Goal: Task Accomplishment & Management: Use online tool/utility

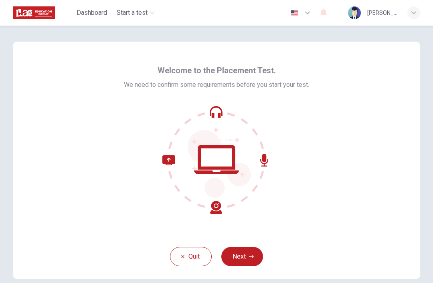
click at [246, 253] on button "Next" at bounding box center [242, 256] width 42 height 19
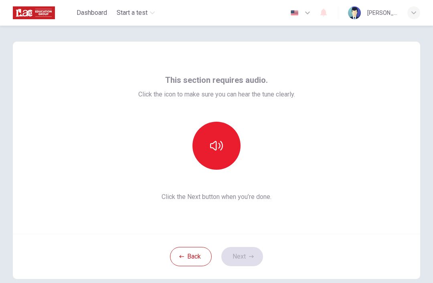
click at [222, 144] on icon "button" at bounding box center [216, 146] width 13 height 10
click at [250, 259] on button "Next" at bounding box center [242, 256] width 42 height 19
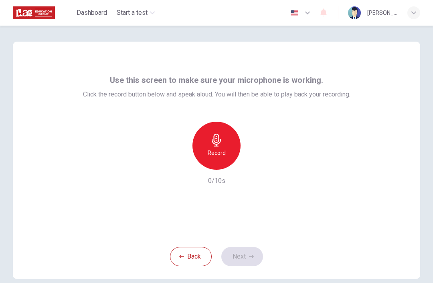
click at [221, 149] on h6 "Record" at bounding box center [217, 153] width 18 height 10
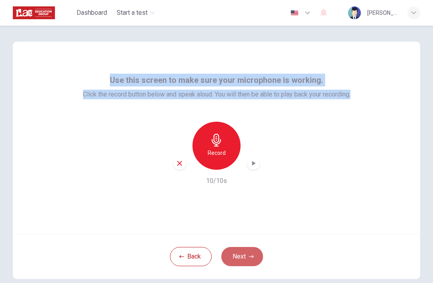
click at [246, 254] on button "Next" at bounding box center [242, 256] width 42 height 19
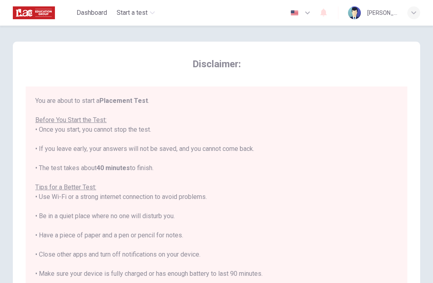
click at [32, 94] on div "You are about to start a Placement Test . Before You Start the Test: • Once you…" at bounding box center [217, 203] width 382 height 232
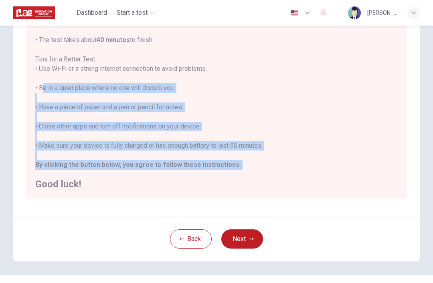
scroll to position [121, 0]
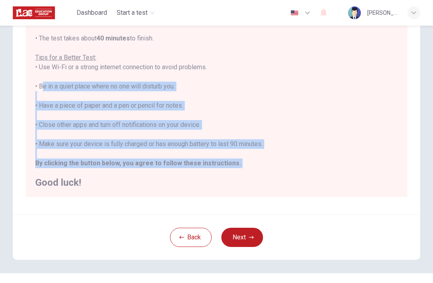
click at [241, 241] on button "Next" at bounding box center [242, 237] width 42 height 19
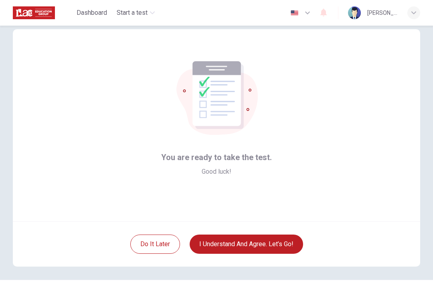
scroll to position [11, 0]
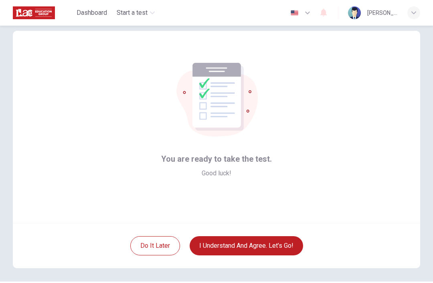
click at [263, 246] on button "I understand and agree. Let’s go!" at bounding box center [246, 246] width 113 height 19
click at [264, 251] on button "I understand and agree. Let’s go!" at bounding box center [246, 246] width 113 height 19
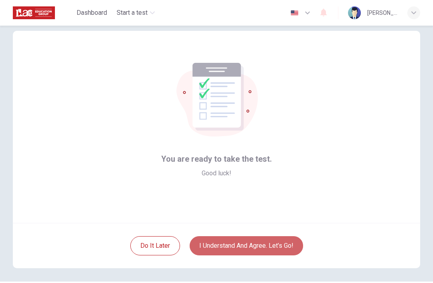
click at [228, 237] on button "I understand and agree. Let’s go!" at bounding box center [246, 246] width 113 height 19
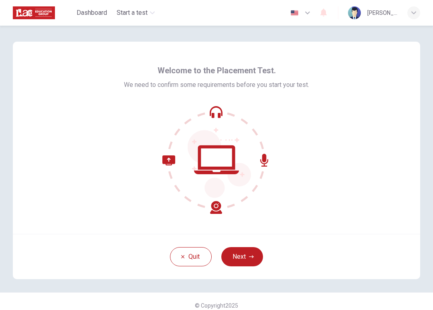
click at [249, 266] on button "Next" at bounding box center [242, 256] width 42 height 19
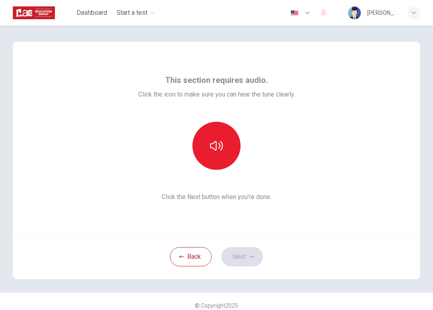
click at [223, 148] on button "button" at bounding box center [216, 146] width 48 height 48
click at [252, 257] on icon "button" at bounding box center [251, 256] width 5 height 3
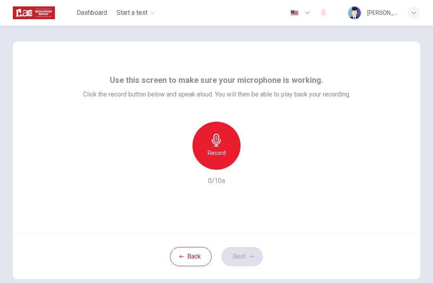
click at [226, 150] on div "Record" at bounding box center [216, 146] width 48 height 48
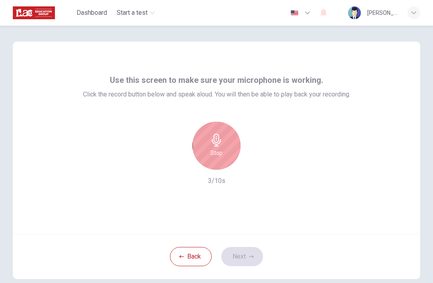
click at [229, 144] on div "Stop" at bounding box center [216, 146] width 48 height 48
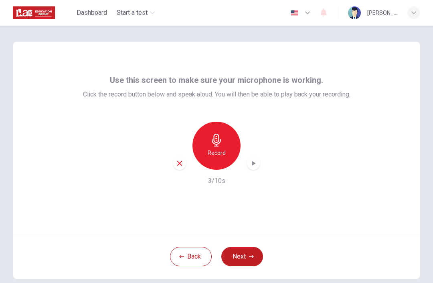
click at [253, 255] on icon "button" at bounding box center [251, 257] width 5 height 5
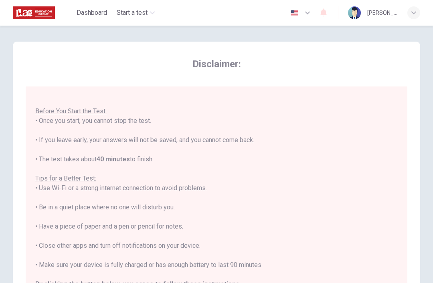
scroll to position [8, 0]
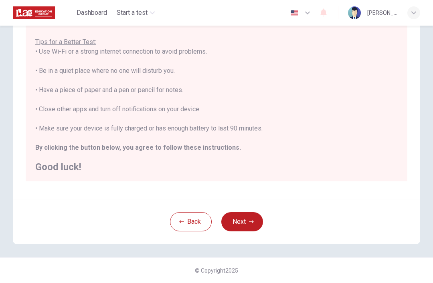
click at [247, 223] on button "Next" at bounding box center [242, 221] width 42 height 19
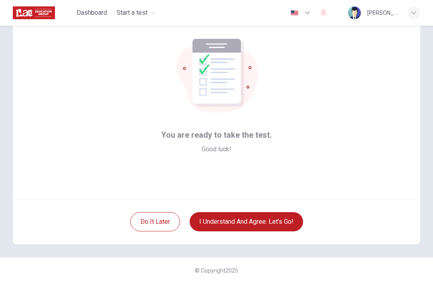
scroll to position [35, 0]
click at [263, 219] on button "I understand and agree. Let’s go!" at bounding box center [246, 221] width 113 height 19
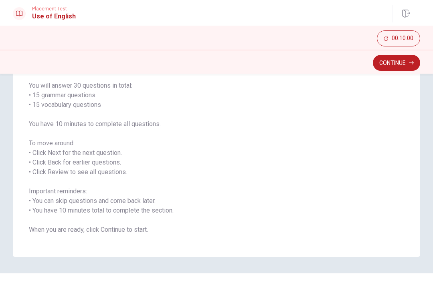
scroll to position [64, 0]
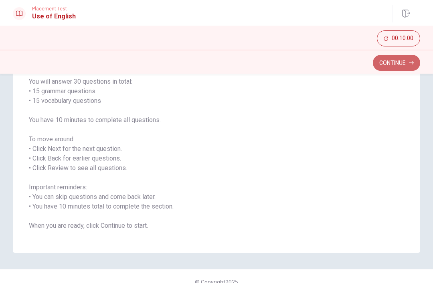
click at [402, 65] on button "Continue" at bounding box center [396, 63] width 47 height 16
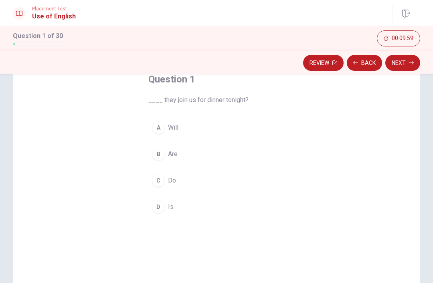
scroll to position [49, 0]
click at [161, 132] on div "A" at bounding box center [158, 129] width 13 height 13
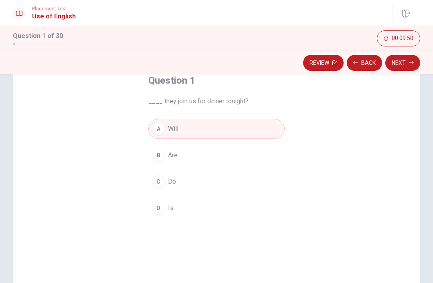
click at [406, 65] on button "Next" at bounding box center [402, 63] width 35 height 16
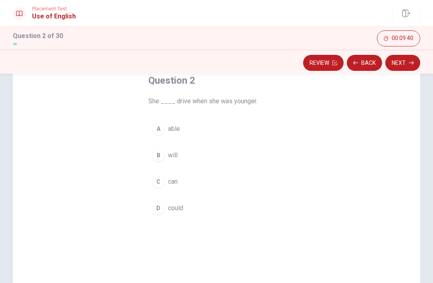
click at [161, 206] on div "D" at bounding box center [158, 208] width 13 height 13
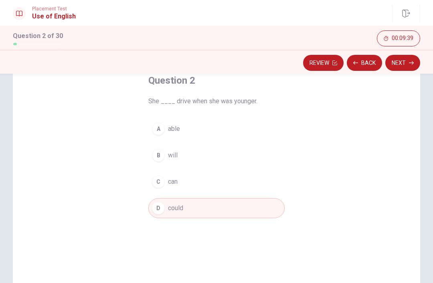
click at [400, 66] on button "Next" at bounding box center [402, 63] width 35 height 16
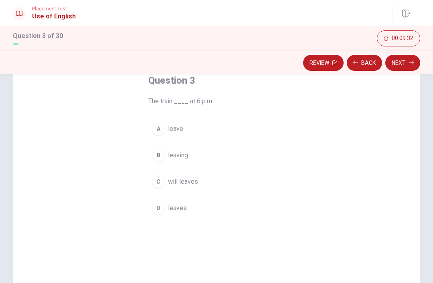
click at [159, 129] on div "A" at bounding box center [158, 129] width 13 height 13
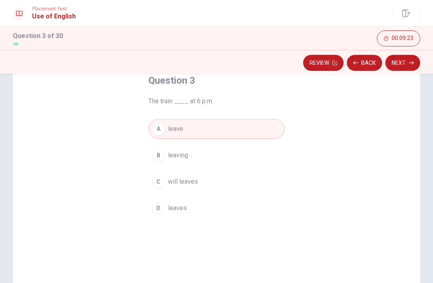
click at [159, 186] on div "C" at bounding box center [158, 182] width 13 height 13
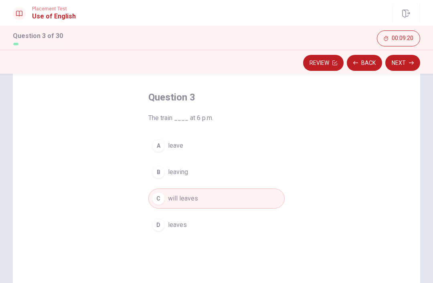
scroll to position [33, 0]
click at [163, 223] on div "D" at bounding box center [158, 223] width 13 height 13
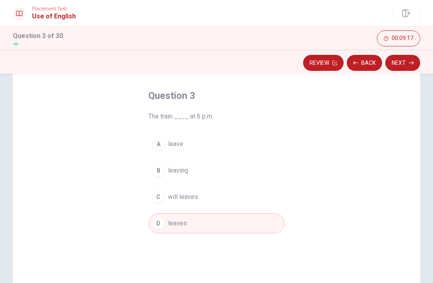
click at [194, 247] on div "Question 3 The train ____ at 6 p.m. A leave B leaving C will leaves D leaves" at bounding box center [216, 206] width 168 height 259
click at [400, 64] on button "Next" at bounding box center [402, 63] width 35 height 16
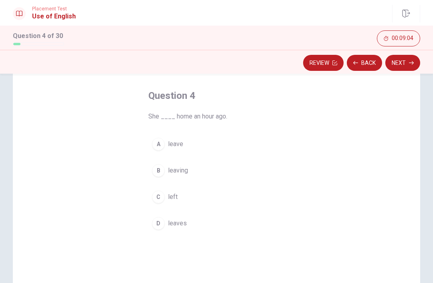
click at [208, 117] on span "She ____ home an hour ago." at bounding box center [216, 117] width 136 height 10
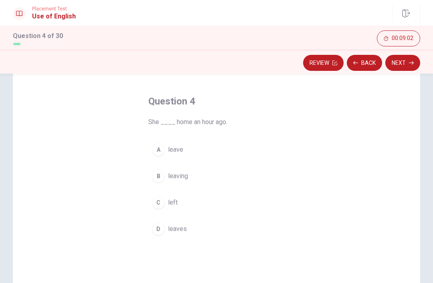
scroll to position [28, 0]
click at [162, 150] on div "A" at bounding box center [158, 149] width 13 height 13
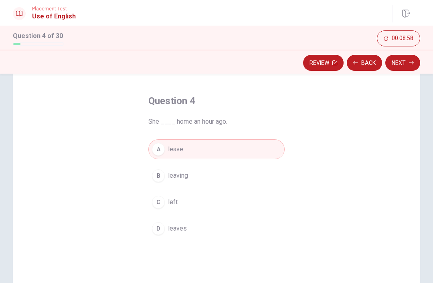
click at [157, 212] on button "C left" at bounding box center [216, 202] width 136 height 20
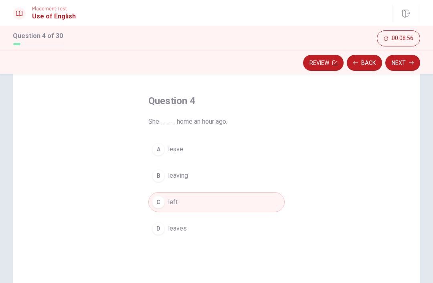
click at [404, 68] on button "Next" at bounding box center [402, 63] width 35 height 16
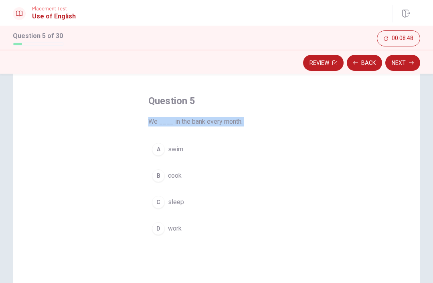
click at [228, 159] on button "A swim" at bounding box center [216, 150] width 136 height 20
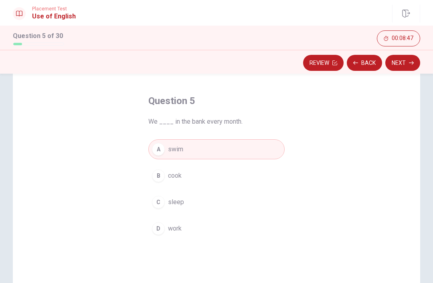
click at [209, 223] on button "D work" at bounding box center [216, 229] width 136 height 20
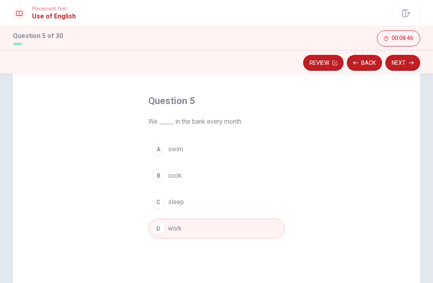
scroll to position [29, 0]
click at [175, 149] on span "swim" at bounding box center [175, 149] width 15 height 10
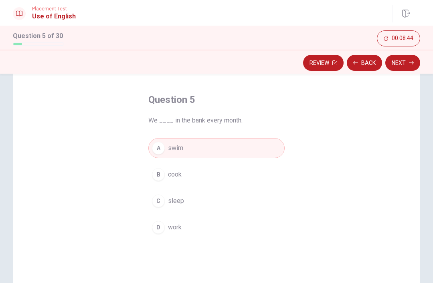
click at [217, 122] on span "We ____ in the bank every month." at bounding box center [216, 121] width 136 height 10
click at [217, 121] on span "We ____ in the bank every month." at bounding box center [216, 121] width 136 height 10
click at [223, 184] on button "B cook" at bounding box center [216, 175] width 136 height 20
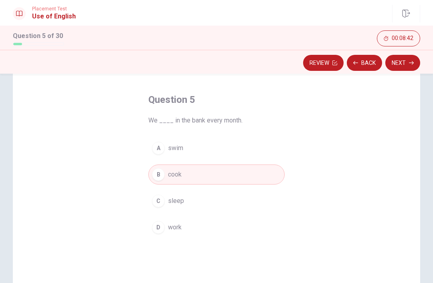
click at [168, 223] on button "D work" at bounding box center [216, 228] width 136 height 20
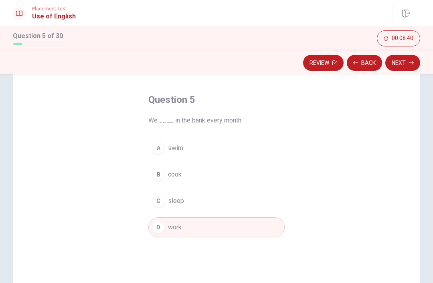
click at [405, 64] on button "Next" at bounding box center [402, 63] width 35 height 16
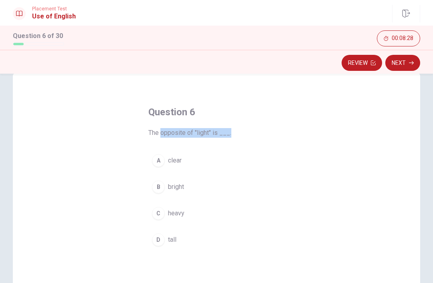
scroll to position [17, 0]
click at [213, 145] on div "Question 6 The opposite of "light" is ___. A clear B bright C [PERSON_NAME] tall" at bounding box center [216, 178] width 168 height 170
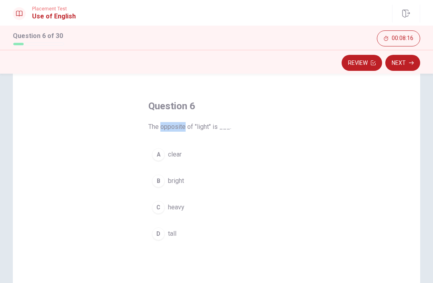
scroll to position [22, 0]
click at [175, 208] on span "heavy" at bounding box center [176, 208] width 16 height 10
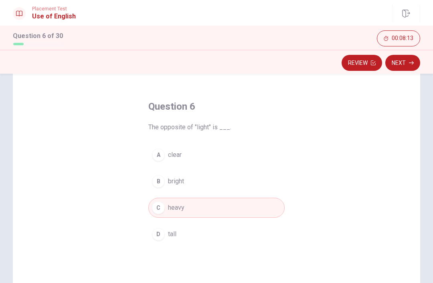
scroll to position [23, 0]
click at [194, 187] on button "B bright" at bounding box center [216, 181] width 136 height 20
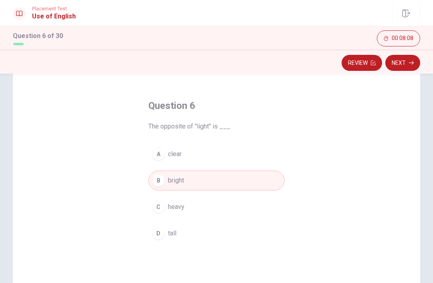
click at [212, 177] on button "B bright" at bounding box center [216, 181] width 136 height 20
click at [171, 179] on span "bright" at bounding box center [176, 181] width 16 height 10
click at [231, 200] on button "C heavy" at bounding box center [216, 207] width 136 height 20
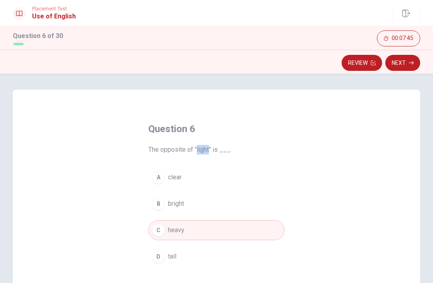
scroll to position [0, 0]
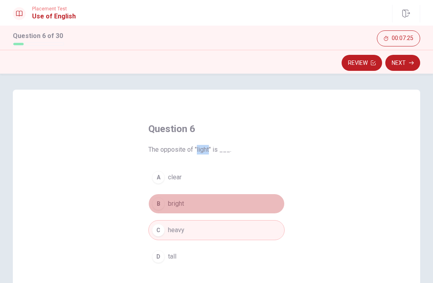
click at [183, 207] on span "bright" at bounding box center [176, 204] width 16 height 10
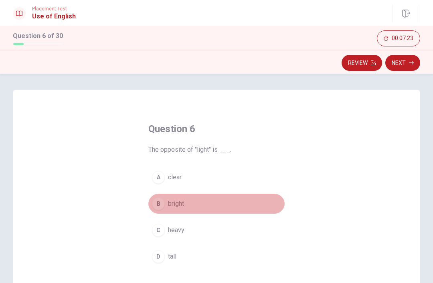
click at [196, 202] on button "B bright" at bounding box center [216, 204] width 136 height 20
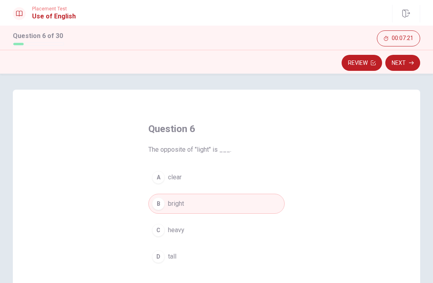
click at [177, 204] on span "bright" at bounding box center [176, 204] width 16 height 10
click at [161, 234] on div "C" at bounding box center [158, 230] width 13 height 13
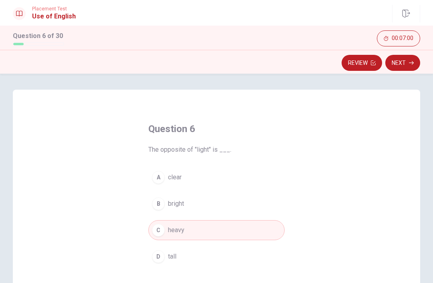
click at [406, 65] on button "Next" at bounding box center [402, 63] width 35 height 16
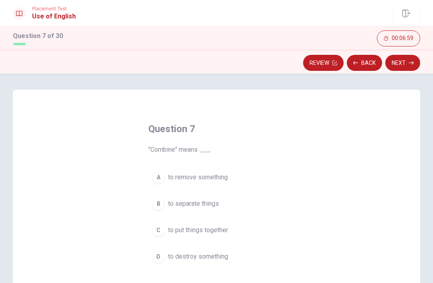
scroll to position [36, 0]
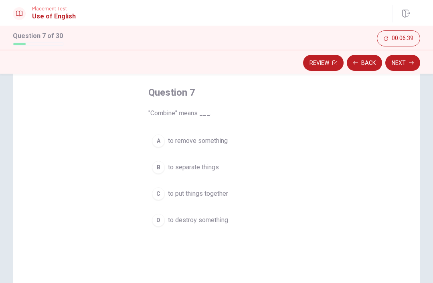
click at [162, 198] on div "C" at bounding box center [158, 194] width 13 height 13
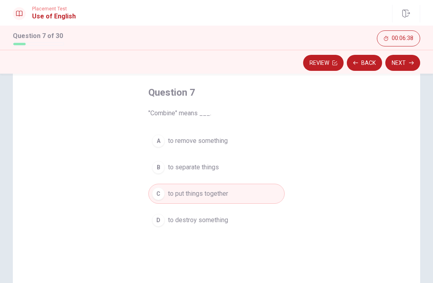
click at [408, 64] on button "Next" at bounding box center [402, 63] width 35 height 16
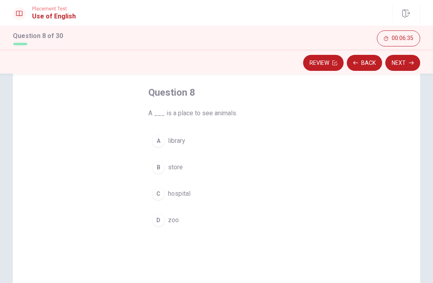
click at [208, 119] on div "Question 8 A ___ is a place to see animals. A library B store C hospital D zoo" at bounding box center [216, 158] width 168 height 170
click at [158, 224] on div "D" at bounding box center [158, 220] width 13 height 13
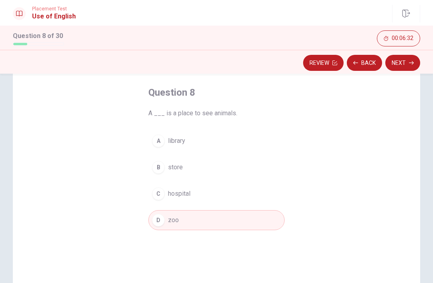
click at [403, 68] on button "Next" at bounding box center [402, 63] width 35 height 16
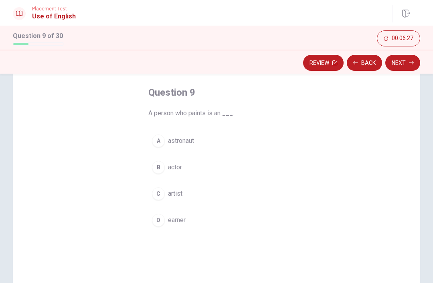
click at [160, 190] on div "C" at bounding box center [158, 194] width 13 height 13
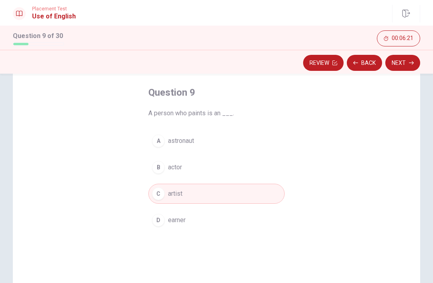
click at [408, 65] on button "Next" at bounding box center [402, 63] width 35 height 16
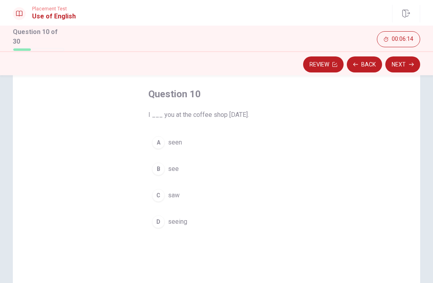
click at [164, 195] on div "C" at bounding box center [158, 195] width 13 height 13
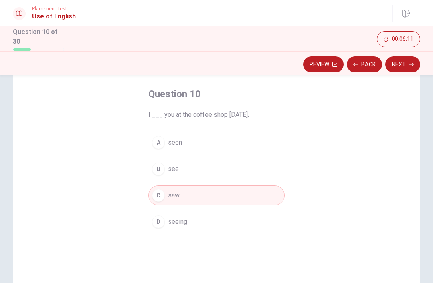
click at [405, 66] on button "Next" at bounding box center [402, 65] width 35 height 16
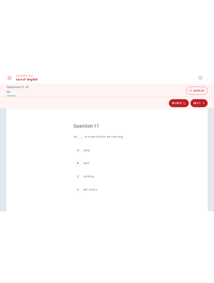
scroll to position [22, 0]
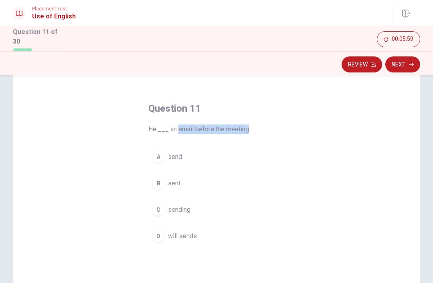
click at [157, 160] on div "A" at bounding box center [158, 157] width 13 height 13
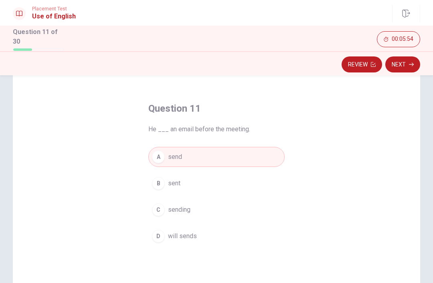
click at [162, 187] on div "B" at bounding box center [158, 183] width 13 height 13
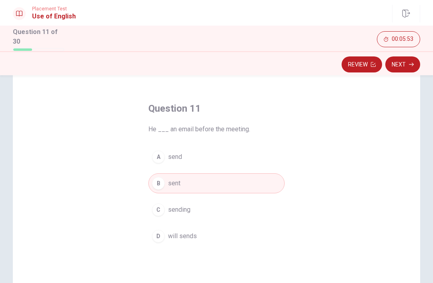
click at [411, 65] on button "Next" at bounding box center [402, 65] width 35 height 16
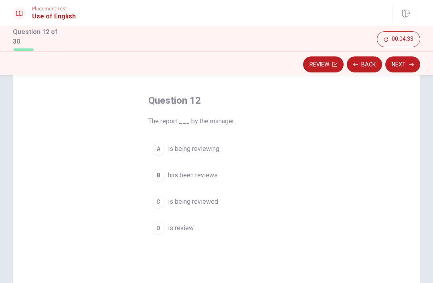
scroll to position [36, 0]
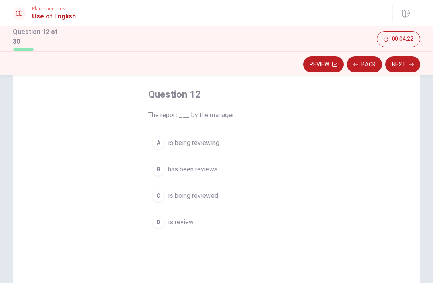
click at [162, 197] on div "C" at bounding box center [158, 196] width 13 height 13
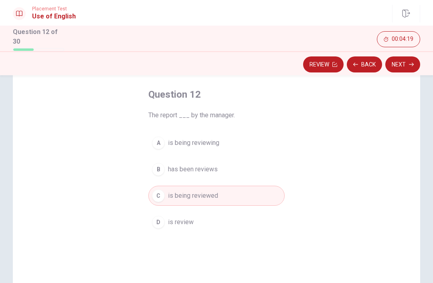
click at [400, 67] on button "Next" at bounding box center [402, 65] width 35 height 16
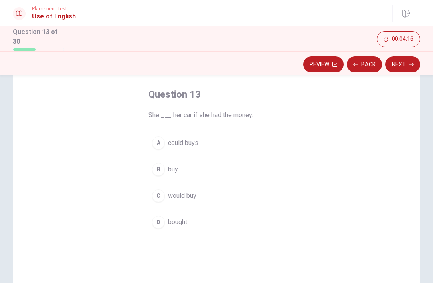
click at [254, 119] on div "Question 13 She ___ her car if she had the money. A could buys B buy C would bu…" at bounding box center [216, 160] width 168 height 170
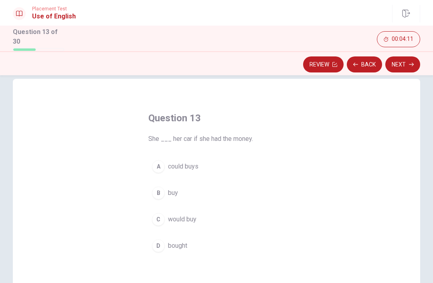
scroll to position [19, 0]
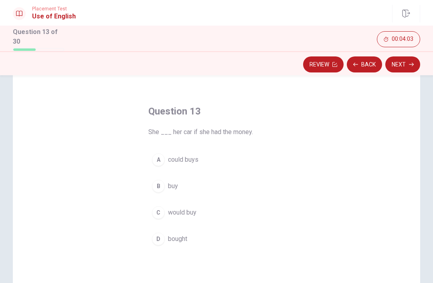
click at [160, 211] on div "C" at bounding box center [158, 212] width 13 height 13
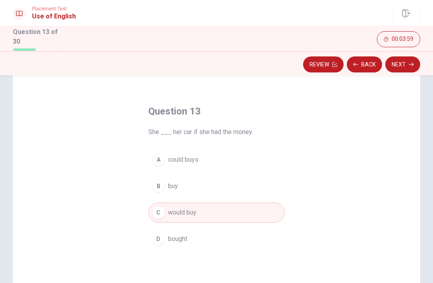
click at [401, 67] on button "Next" at bounding box center [402, 65] width 35 height 16
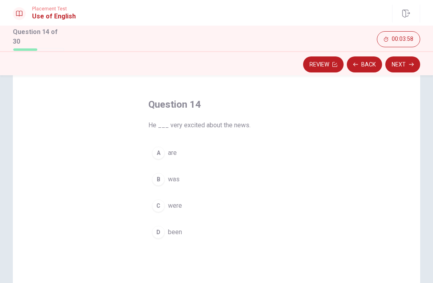
scroll to position [26, 0]
click at [162, 203] on div "C" at bounding box center [158, 206] width 13 height 13
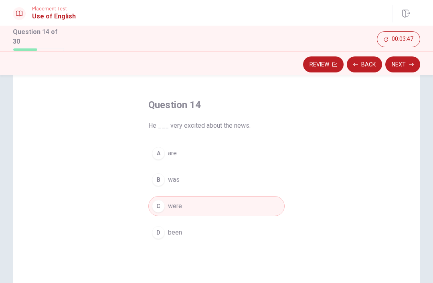
click at [162, 181] on div "B" at bounding box center [158, 180] width 13 height 13
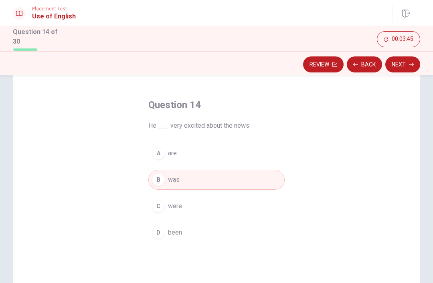
click at [403, 67] on button "Next" at bounding box center [402, 65] width 35 height 16
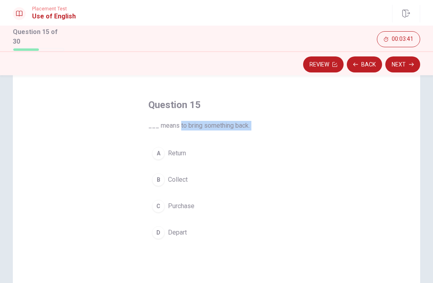
click at [163, 153] on div "A" at bounding box center [158, 153] width 13 height 13
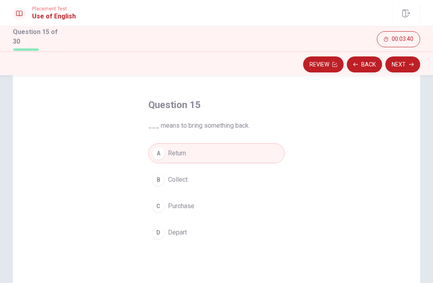
click at [403, 66] on button "Next" at bounding box center [402, 65] width 35 height 16
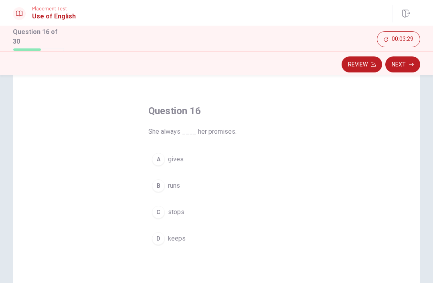
scroll to position [22, 0]
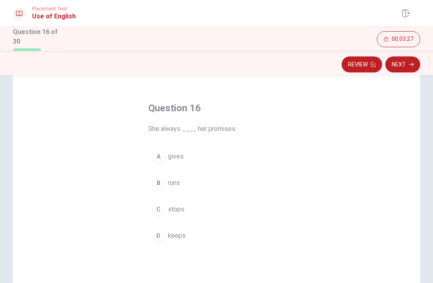
click at [175, 235] on span "keeps" at bounding box center [177, 236] width 18 height 10
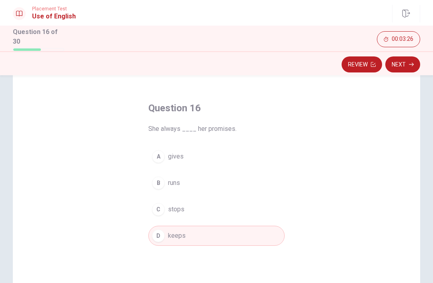
click at [399, 67] on button "Next" at bounding box center [402, 65] width 35 height 16
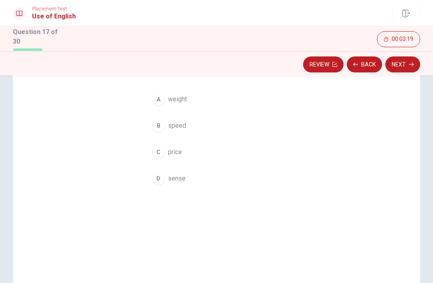
scroll to position [85, 0]
click at [160, 174] on div "D" at bounding box center [158, 174] width 13 height 13
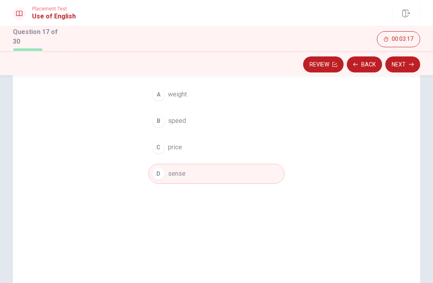
click at [405, 67] on button "Next" at bounding box center [402, 65] width 35 height 16
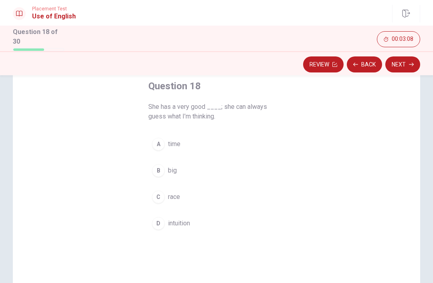
scroll to position [44, 0]
click at [161, 223] on div "D" at bounding box center [158, 224] width 13 height 13
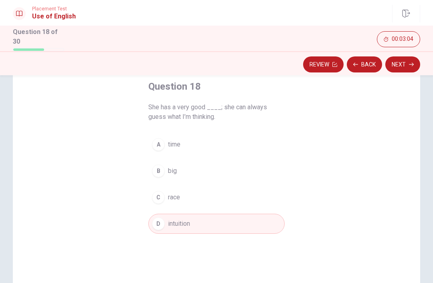
click at [401, 66] on button "Next" at bounding box center [402, 65] width 35 height 16
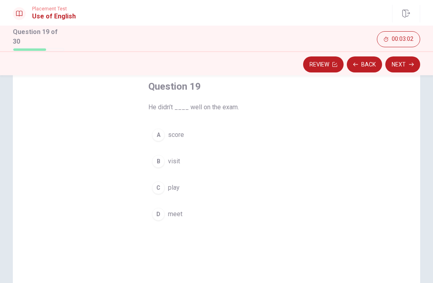
click at [230, 119] on div "Question 19 He didn’t ____ well on the exam. A score B visit C play D meet" at bounding box center [216, 152] width 168 height 170
click at [170, 134] on span "score" at bounding box center [176, 136] width 16 height 10
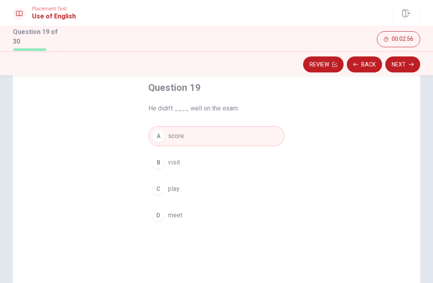
click at [401, 68] on button "Next" at bounding box center [402, 65] width 35 height 16
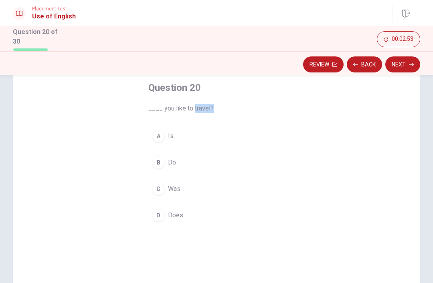
click at [158, 164] on div "B" at bounding box center [158, 162] width 13 height 13
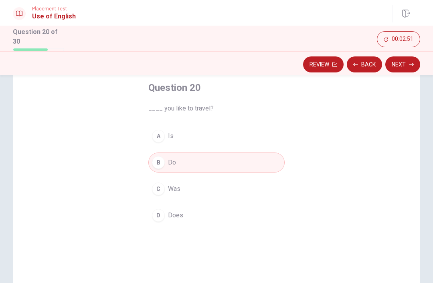
click at [402, 66] on button "Next" at bounding box center [402, 65] width 35 height 16
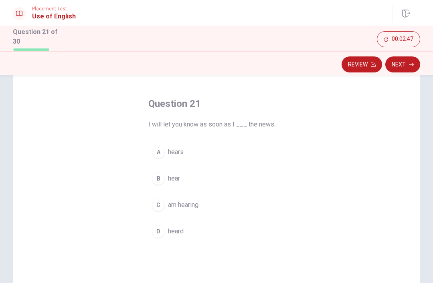
scroll to position [28, 0]
click at [221, 142] on button "A hears" at bounding box center [216, 152] width 136 height 20
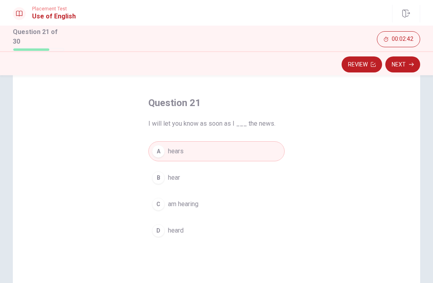
click at [220, 177] on button "B hear" at bounding box center [216, 178] width 136 height 20
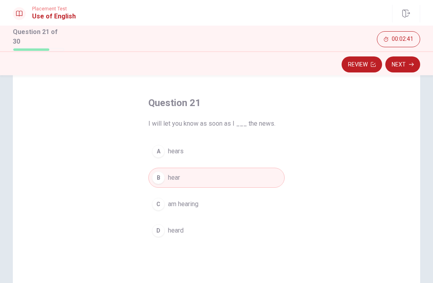
click at [217, 239] on button "D heard" at bounding box center [216, 231] width 136 height 20
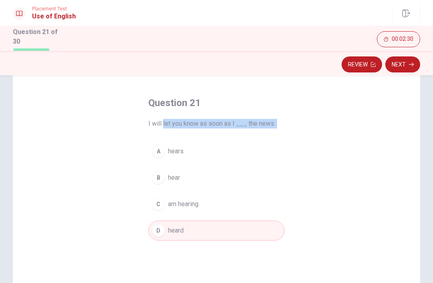
click at [275, 150] on button "A hears" at bounding box center [216, 152] width 136 height 20
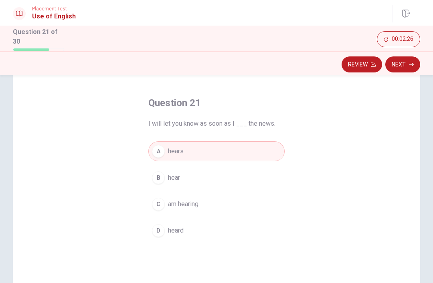
click at [202, 178] on button "B hear" at bounding box center [216, 178] width 136 height 20
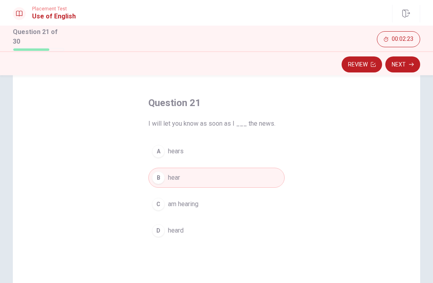
click at [197, 230] on button "D heard" at bounding box center [216, 231] width 136 height 20
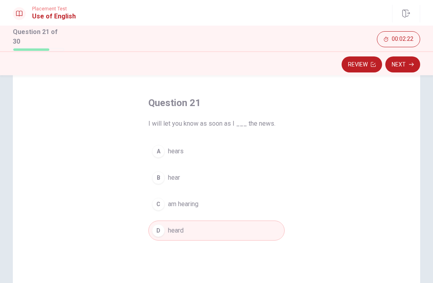
click at [406, 65] on button "Next" at bounding box center [402, 65] width 35 height 16
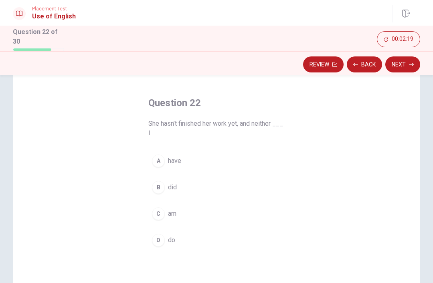
click at [276, 147] on div "Question 22 She hasn’t finished her work yet, and neither ___ I. A have B did C…" at bounding box center [216, 174] width 168 height 180
click at [266, 155] on button "A have" at bounding box center [216, 161] width 136 height 20
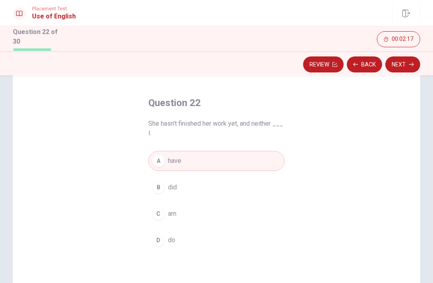
click at [270, 129] on span "She hasn’t finished her work yet, and neither ___ I." at bounding box center [216, 128] width 136 height 19
click at [225, 190] on button "B did" at bounding box center [216, 188] width 136 height 20
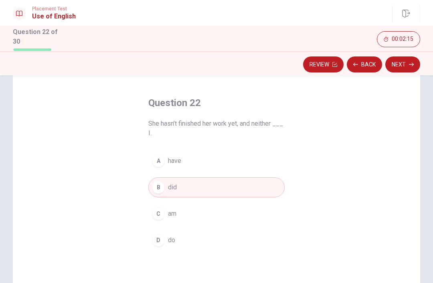
click at [221, 215] on button "C am" at bounding box center [216, 214] width 136 height 20
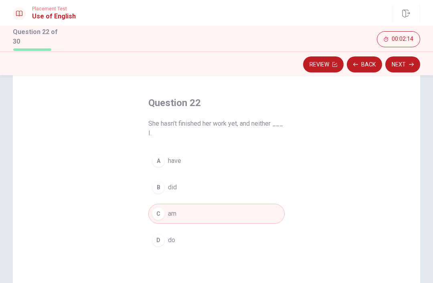
click at [216, 245] on button "D do" at bounding box center [216, 241] width 136 height 20
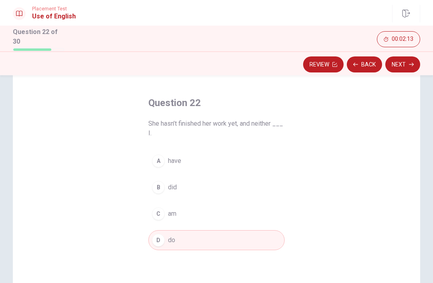
click at [212, 160] on button "A have" at bounding box center [216, 161] width 136 height 20
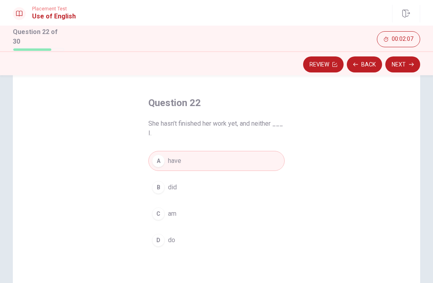
click at [203, 188] on button "B did" at bounding box center [216, 188] width 136 height 20
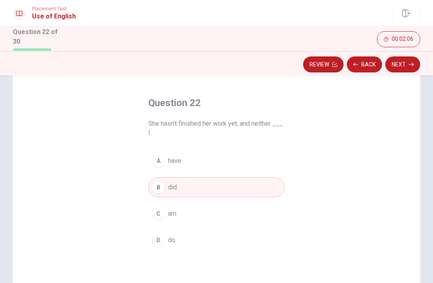
click at [402, 64] on button "Next" at bounding box center [402, 65] width 35 height 16
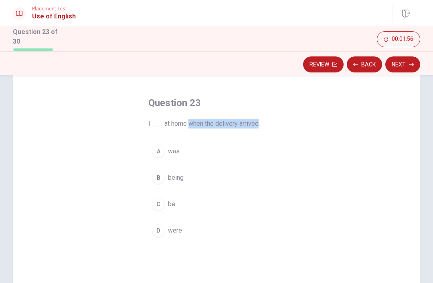
click at [172, 154] on span "was" at bounding box center [174, 152] width 12 height 10
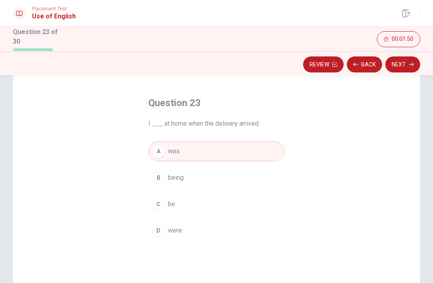
click at [186, 230] on button "D were" at bounding box center [216, 231] width 136 height 20
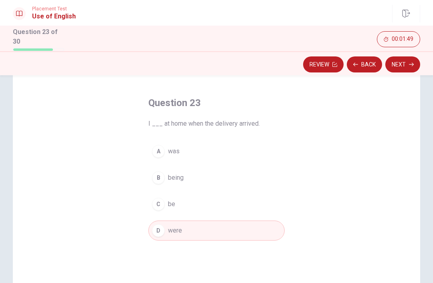
click at [189, 153] on button "A was" at bounding box center [216, 152] width 136 height 20
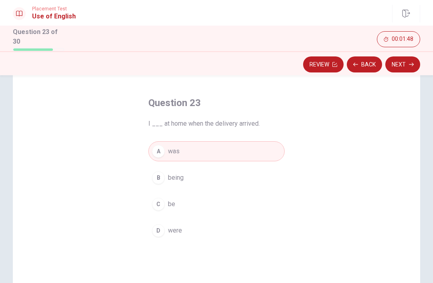
click at [401, 65] on button "Next" at bounding box center [402, 65] width 35 height 16
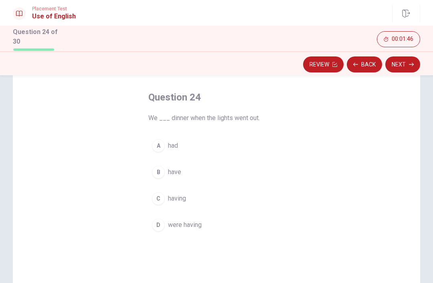
scroll to position [23, 0]
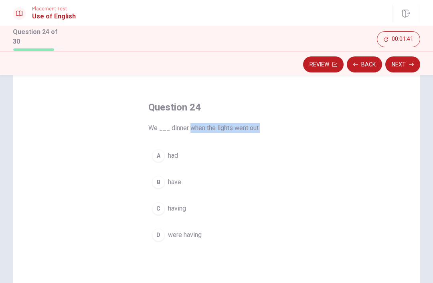
click at [176, 209] on span "having" at bounding box center [177, 209] width 18 height 10
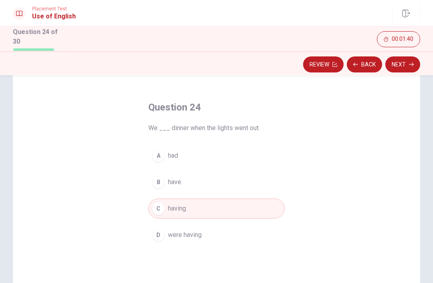
click at [404, 67] on button "Next" at bounding box center [402, 65] width 35 height 16
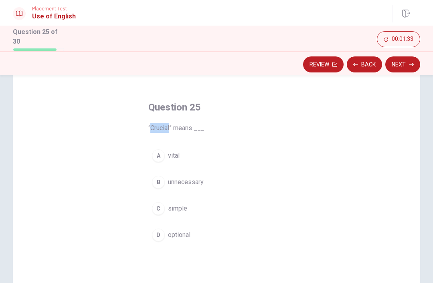
click at [199, 207] on button "C simple" at bounding box center [216, 209] width 136 height 20
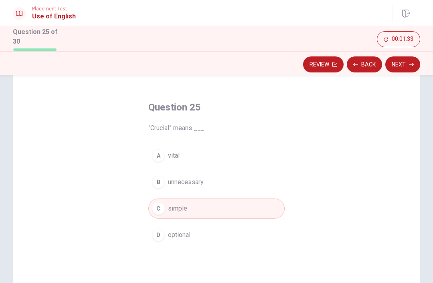
click at [195, 242] on button "D optional" at bounding box center [216, 235] width 136 height 20
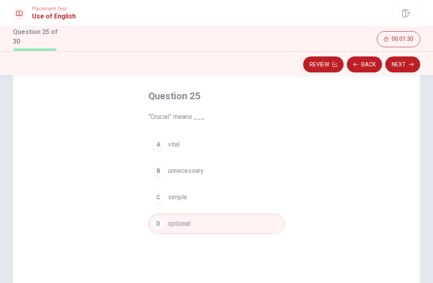
scroll to position [35, 0]
click at [207, 170] on button "B unnecessary" at bounding box center [216, 171] width 136 height 20
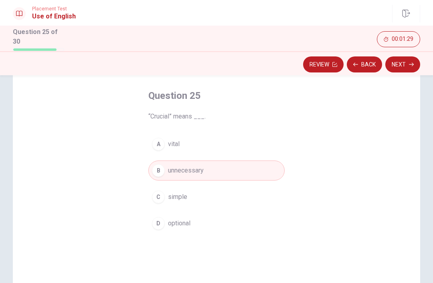
click at [193, 218] on button "D optional" at bounding box center [216, 224] width 136 height 20
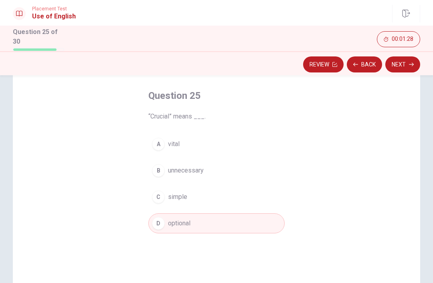
click at [219, 171] on button "B unnecessary" at bounding box center [216, 171] width 136 height 20
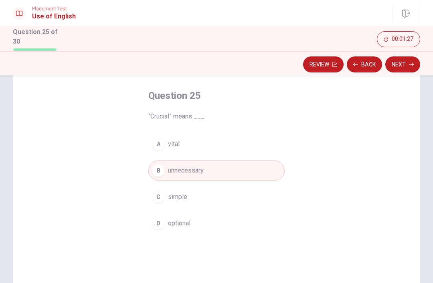
click at [216, 145] on button "A vital" at bounding box center [216, 144] width 136 height 20
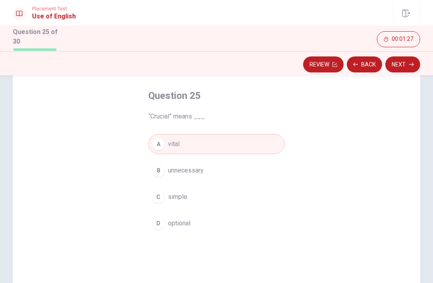
click at [206, 221] on button "D optional" at bounding box center [216, 224] width 136 height 20
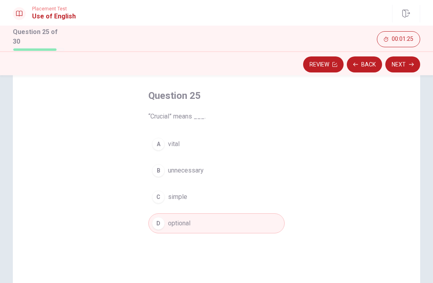
scroll to position [29, 0]
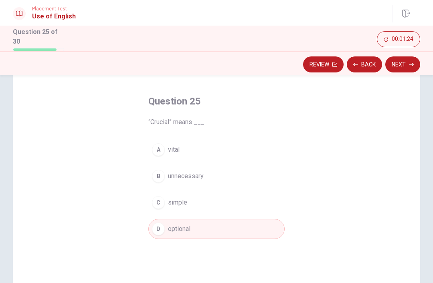
click at [176, 231] on span "optional" at bounding box center [179, 230] width 22 height 10
click at [405, 65] on button "Next" at bounding box center [402, 65] width 35 height 16
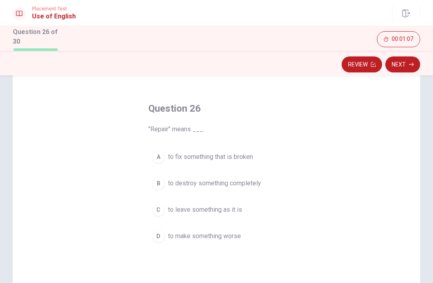
scroll to position [22, 0]
click at [161, 160] on div "A" at bounding box center [158, 157] width 13 height 13
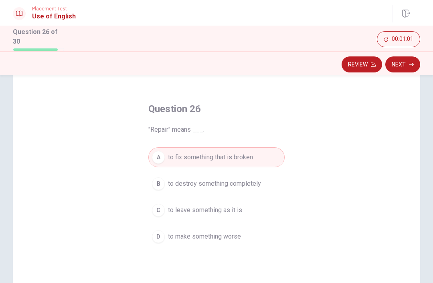
click at [405, 67] on button "Next" at bounding box center [402, 65] width 35 height 16
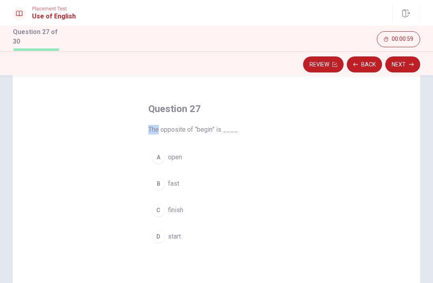
click at [245, 152] on button "A open" at bounding box center [216, 158] width 136 height 20
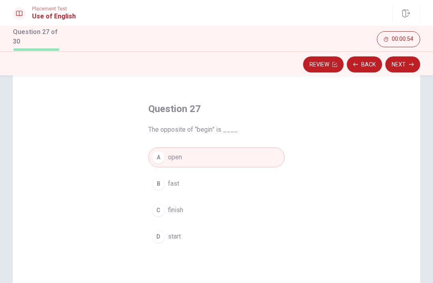
click at [212, 216] on button "C finish" at bounding box center [216, 210] width 136 height 20
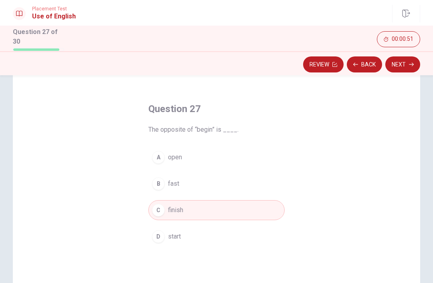
click at [403, 64] on button "Next" at bounding box center [402, 65] width 35 height 16
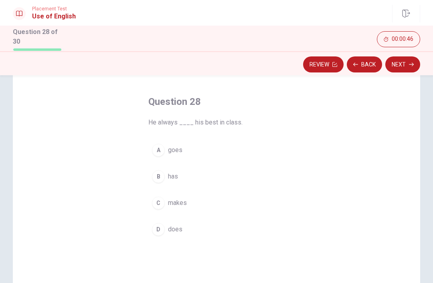
scroll to position [25, 0]
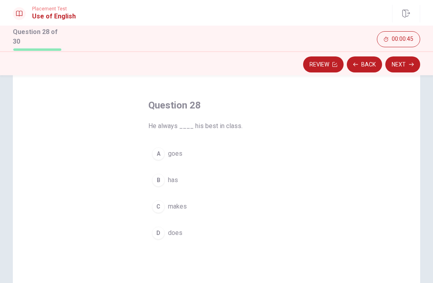
click at [198, 129] on span "He always ____ his best in class." at bounding box center [216, 126] width 136 height 10
click at [182, 158] on button "A goes" at bounding box center [216, 155] width 136 height 20
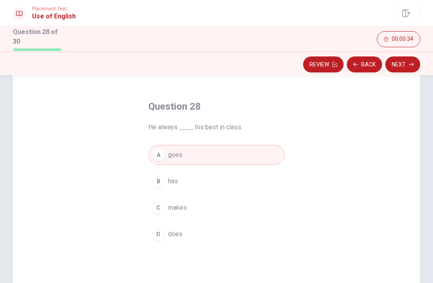
click at [366, 59] on button "Back" at bounding box center [364, 65] width 35 height 16
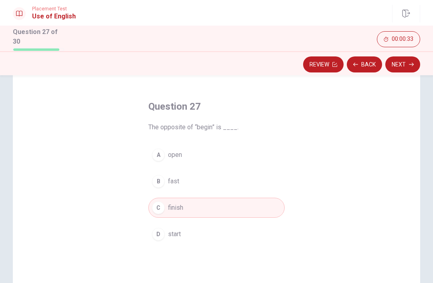
click at [368, 62] on button "Back" at bounding box center [364, 65] width 35 height 16
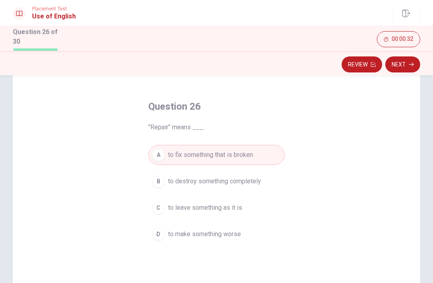
click at [366, 60] on button "Review" at bounding box center [362, 65] width 40 height 16
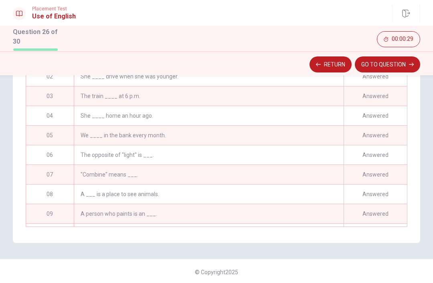
scroll to position [0, 0]
click at [334, 61] on button "Return" at bounding box center [331, 65] width 42 height 16
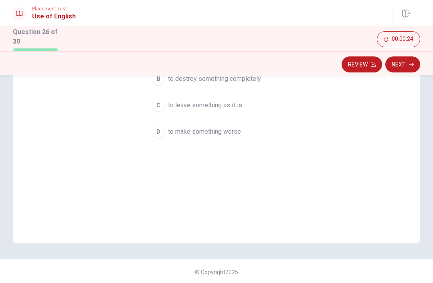
click at [409, 66] on button "Next" at bounding box center [402, 65] width 35 height 16
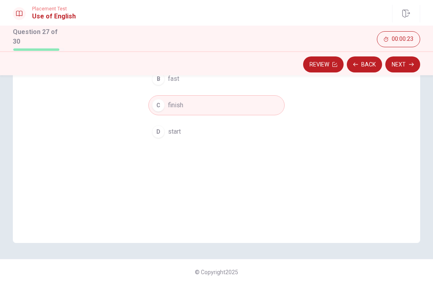
click at [407, 67] on button "Next" at bounding box center [402, 65] width 35 height 16
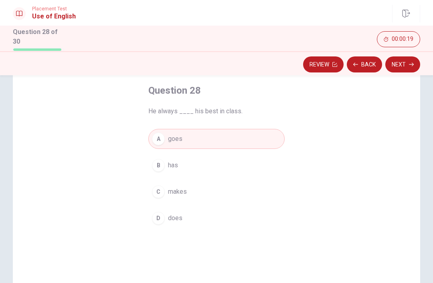
scroll to position [40, 0]
click at [199, 161] on button "B has" at bounding box center [216, 165] width 136 height 20
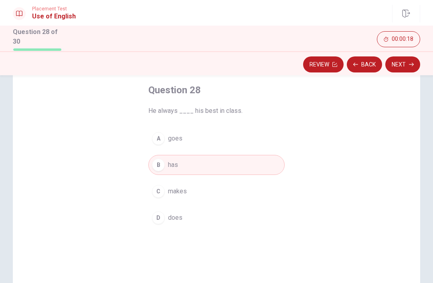
click at [207, 140] on button "A goes" at bounding box center [216, 139] width 136 height 20
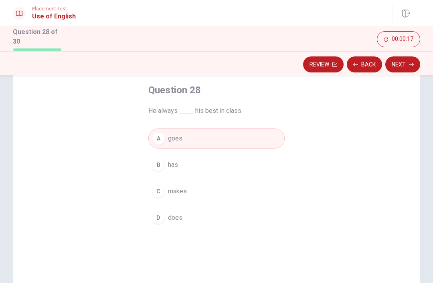
click at [405, 69] on button "Next" at bounding box center [402, 65] width 35 height 16
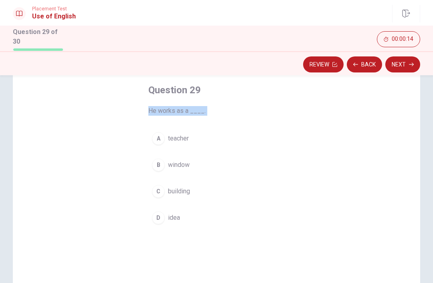
click at [228, 199] on button "C building" at bounding box center [216, 192] width 136 height 20
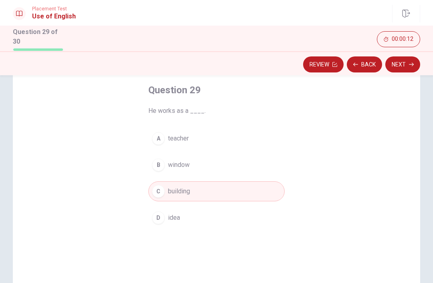
click at [182, 137] on span "teacher" at bounding box center [178, 139] width 21 height 10
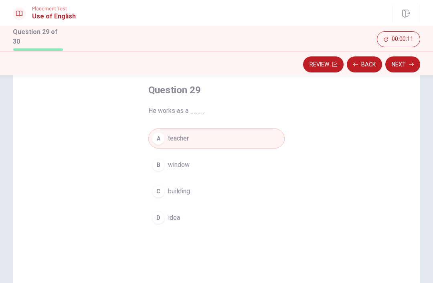
click at [402, 71] on button "Next" at bounding box center [402, 65] width 35 height 16
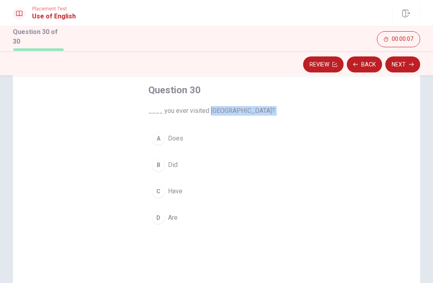
click at [177, 188] on span "Have" at bounding box center [175, 192] width 14 height 10
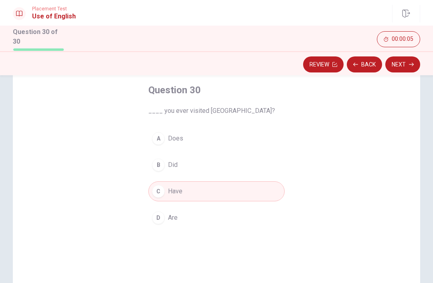
click at [400, 65] on button "Next" at bounding box center [402, 65] width 35 height 16
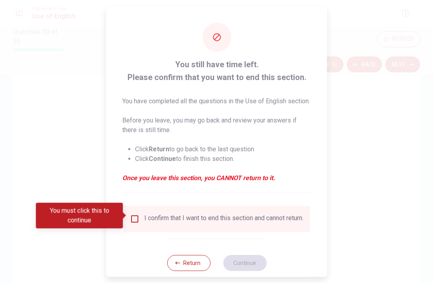
click at [134, 221] on input "You must click this to continue" at bounding box center [135, 219] width 10 height 10
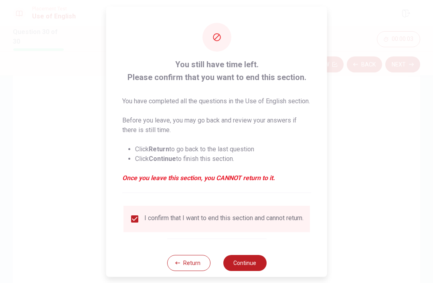
click at [138, 224] on div "I confirm that I want to end this section and cannot return." at bounding box center [217, 219] width 174 height 10
click at [251, 264] on button "Continue" at bounding box center [244, 263] width 43 height 16
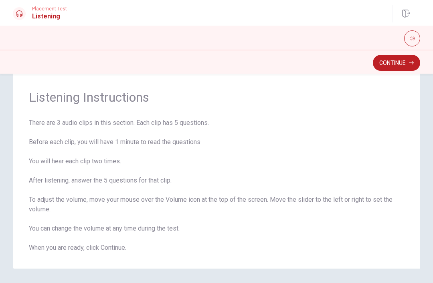
scroll to position [20, 0]
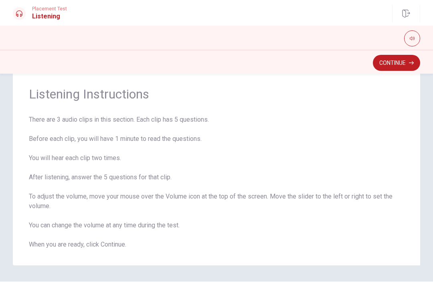
click at [405, 63] on button "Continue" at bounding box center [396, 63] width 47 height 16
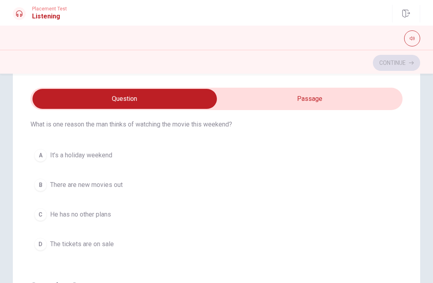
scroll to position [209, 0]
click at [201, 129] on div "Question 2 What is one reason the man thinks of watching the movie this weekend…" at bounding box center [216, 175] width 372 height 183
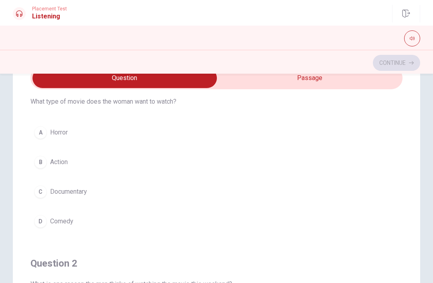
scroll to position [28, 0]
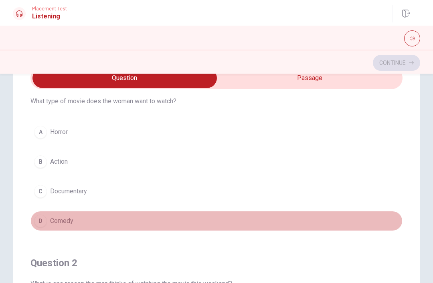
click at [61, 229] on button "D Comedy" at bounding box center [216, 221] width 372 height 20
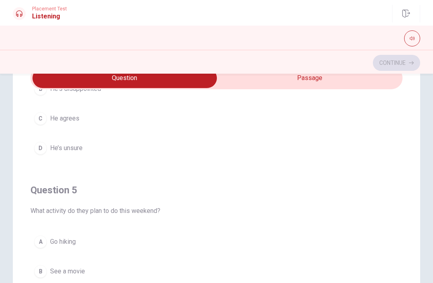
scroll to position [649, 0]
click at [75, 267] on button "B See a movie" at bounding box center [216, 272] width 372 height 20
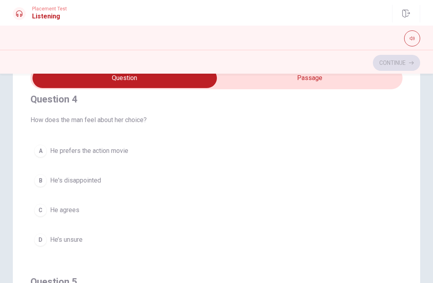
scroll to position [557, 0]
click at [78, 204] on button "C He agrees" at bounding box center [216, 211] width 372 height 20
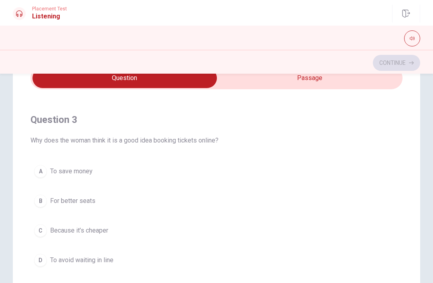
scroll to position [354, 0]
click at [173, 264] on button "D To avoid waiting in line" at bounding box center [216, 261] width 372 height 20
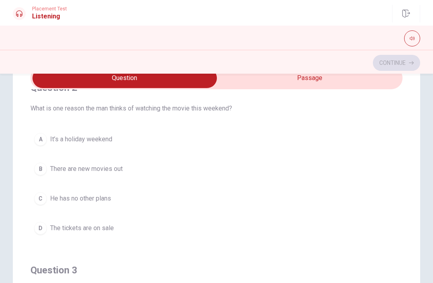
scroll to position [190, 0]
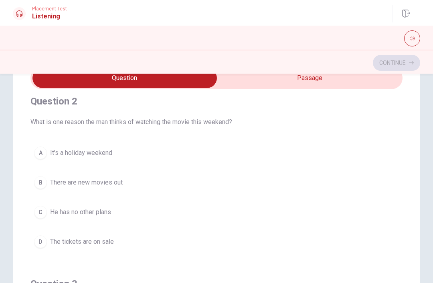
click at [189, 215] on button "C He has no other plans" at bounding box center [216, 212] width 372 height 20
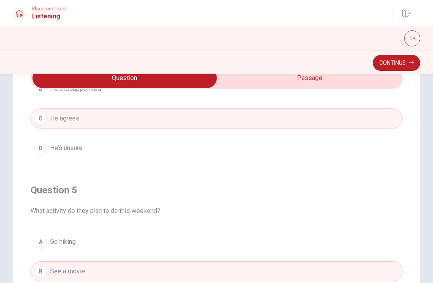
scroll to position [649, 0]
click at [410, 63] on icon "button" at bounding box center [411, 63] width 5 height 4
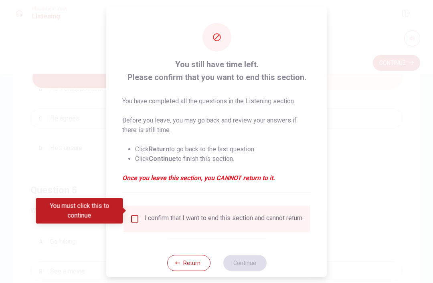
click at [394, 175] on div at bounding box center [216, 141] width 433 height 283
click at [201, 257] on button "Return" at bounding box center [188, 263] width 43 height 16
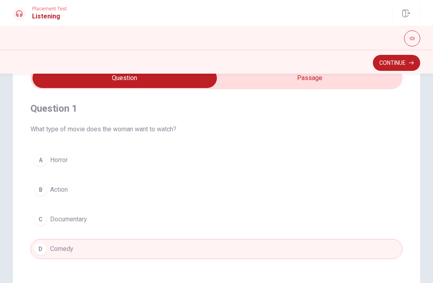
scroll to position [0, 0]
type input "66"
click at [331, 78] on input "checkbox" at bounding box center [125, 78] width 558 height 20
checkbox input "true"
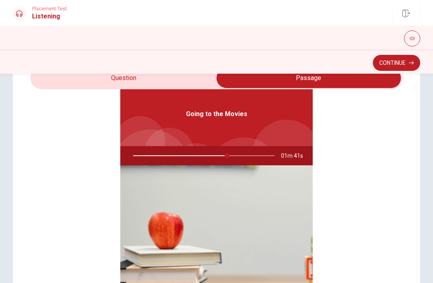
type input "67"
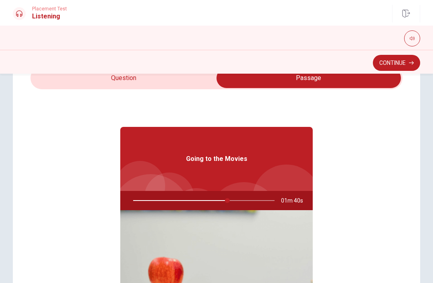
click at [184, 86] on input "checkbox" at bounding box center [309, 78] width 558 height 20
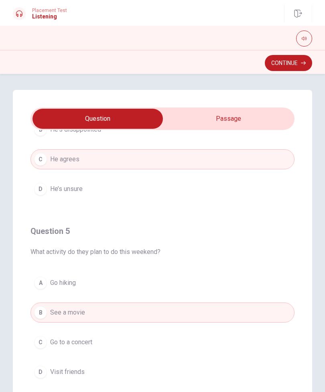
click at [271, 121] on input "checkbox" at bounding box center [98, 119] width 396 height 20
checkbox input "true"
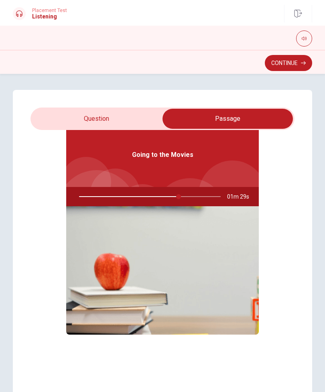
type input "71"
click at [75, 116] on input "checkbox" at bounding box center [228, 119] width 396 height 20
checkbox input "false"
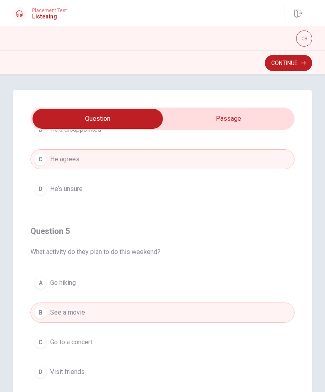
scroll to position [649, 0]
click at [295, 64] on button "Continue" at bounding box center [288, 63] width 47 height 16
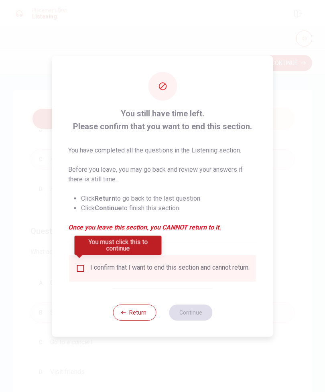
click at [82, 268] on input "You must click this to continue" at bounding box center [81, 268] width 10 height 10
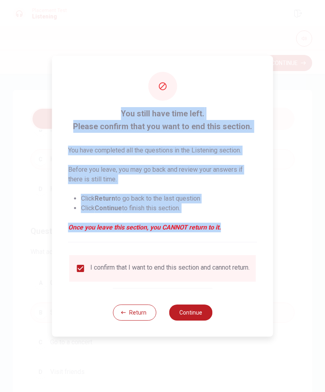
click at [142, 310] on button "Return" at bounding box center [134, 312] width 43 height 16
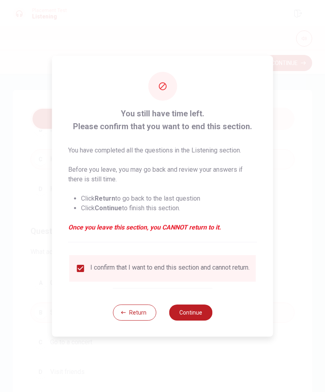
type input "76"
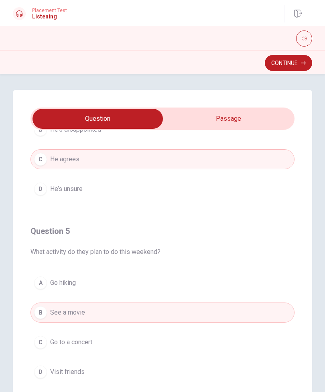
click at [236, 122] on input "checkbox" at bounding box center [98, 119] width 396 height 20
checkbox input "true"
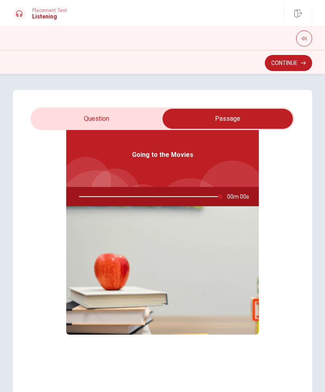
type input "0"
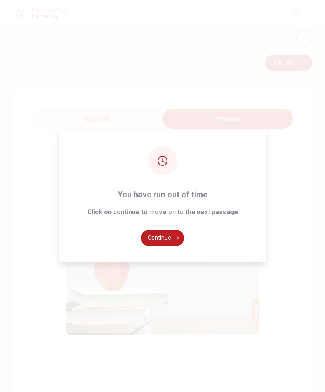
click at [172, 246] on button "Continue" at bounding box center [162, 238] width 43 height 16
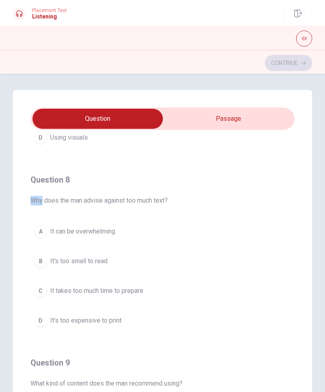
scroll to position [354, 0]
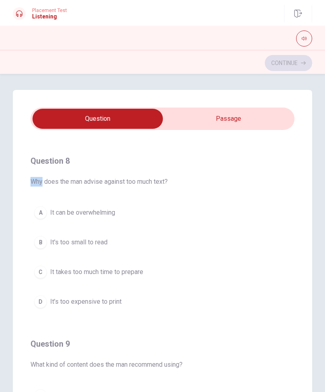
click at [49, 216] on button "A It can be overwhelming" at bounding box center [162, 212] width 264 height 20
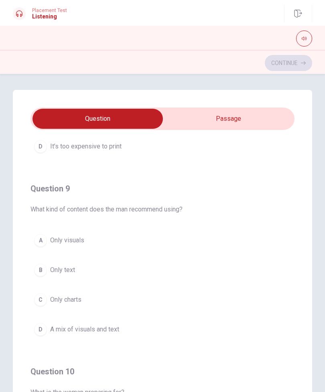
scroll to position [512, 0]
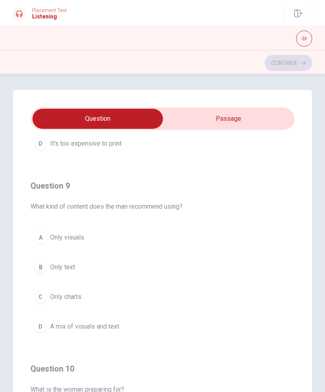
click at [138, 310] on button "D A mix of visuals and text" at bounding box center [162, 326] width 264 height 20
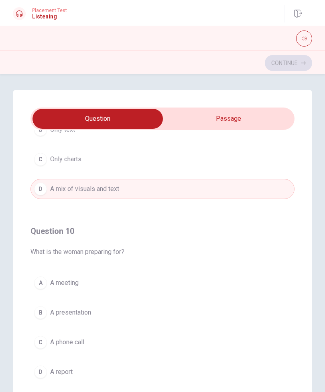
scroll to position [649, 0]
click at [144, 310] on button "B A presentation" at bounding box center [162, 312] width 264 height 20
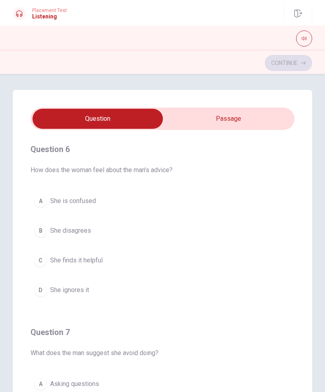
scroll to position [0, 0]
click at [153, 264] on button "C She finds it helpful" at bounding box center [162, 260] width 264 height 20
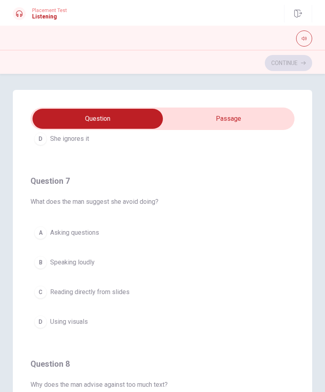
scroll to position [156, 0]
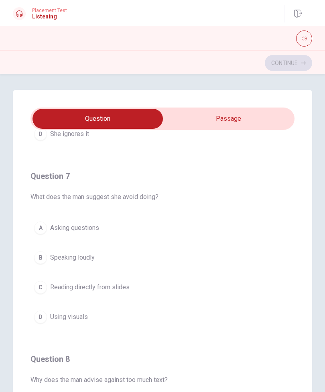
click at [188, 297] on button "C Reading directly from slides" at bounding box center [162, 287] width 264 height 20
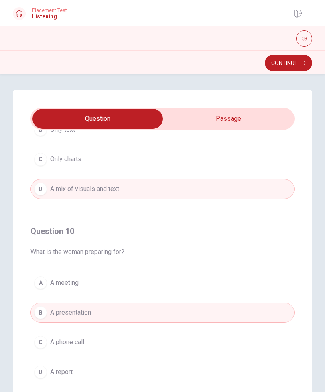
scroll to position [649, 0]
click at [296, 63] on button "Continue" at bounding box center [288, 63] width 47 height 16
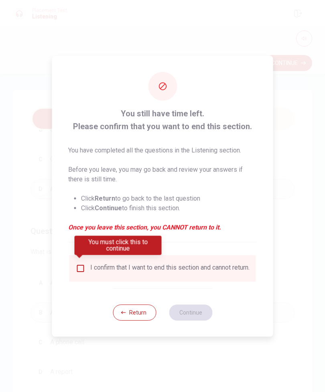
click at [82, 263] on input "You must click this to continue" at bounding box center [81, 268] width 10 height 10
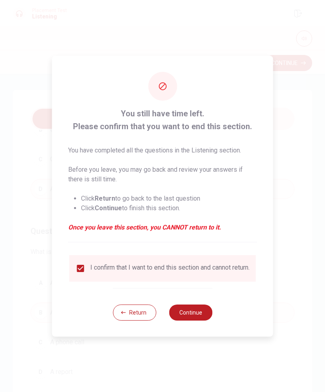
click at [203, 310] on button "Continue" at bounding box center [190, 312] width 43 height 16
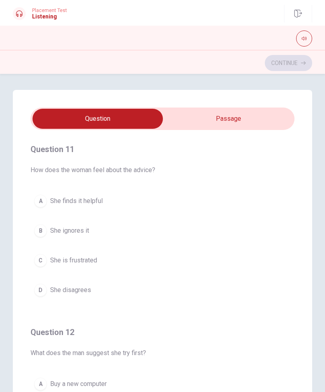
scroll to position [0, 0]
click at [263, 127] on input "checkbox" at bounding box center [98, 119] width 396 height 20
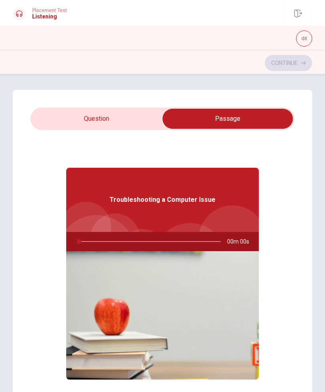
click at [144, 115] on input "checkbox" at bounding box center [228, 119] width 396 height 20
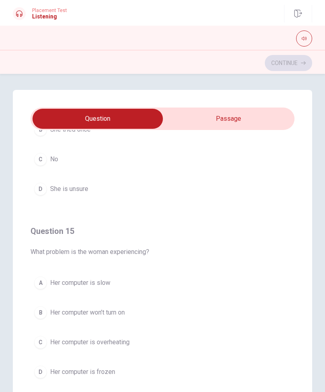
click at [268, 128] on input "checkbox" at bounding box center [98, 119] width 396 height 20
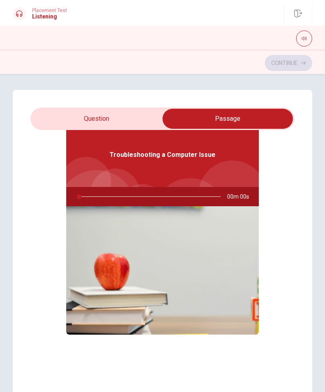
scroll to position [45, 0]
click at [306, 36] on button "button" at bounding box center [304, 38] width 16 height 16
click at [303, 40] on icon "button" at bounding box center [303, 39] width 5 height 4
click at [136, 119] on input "checkbox" at bounding box center [228, 119] width 396 height 20
checkbox input "false"
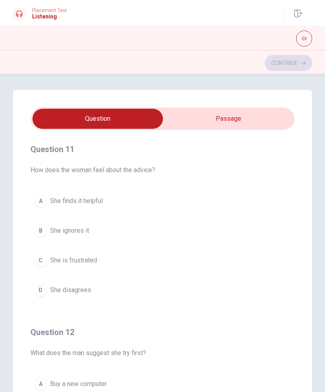
scroll to position [-1, 0]
click at [303, 45] on button "button" at bounding box center [304, 38] width 16 height 16
type input "1"
click at [257, 120] on input "checkbox" at bounding box center [98, 119] width 396 height 20
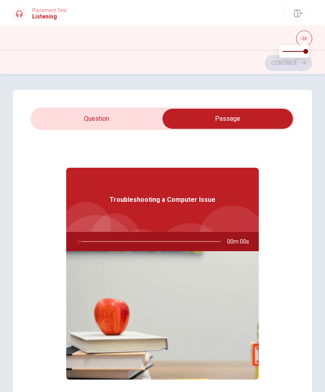
click at [204, 204] on span "Troubleshooting a Computer Issue" at bounding box center [162, 200] width 106 height 10
click at [227, 244] on span "00m 00s" at bounding box center [241, 241] width 28 height 19
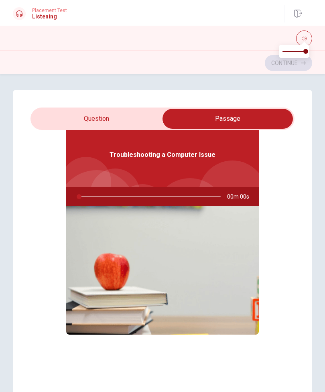
click at [130, 119] on input "checkbox" at bounding box center [228, 119] width 396 height 20
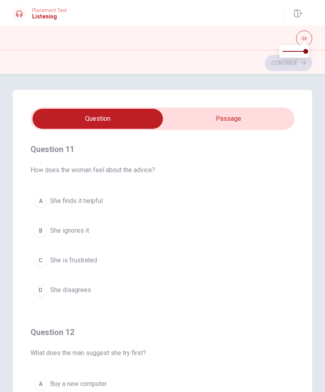
click at [310, 91] on div "Question 11 How does the woman feel about the advice? A She finds it helpful B …" at bounding box center [162, 251] width 299 height 322
click at [301, 72] on div "Continue" at bounding box center [162, 62] width 325 height 24
click at [307, 69] on div "Continue" at bounding box center [162, 62] width 299 height 15
click at [297, 39] on button "button" at bounding box center [304, 38] width 16 height 16
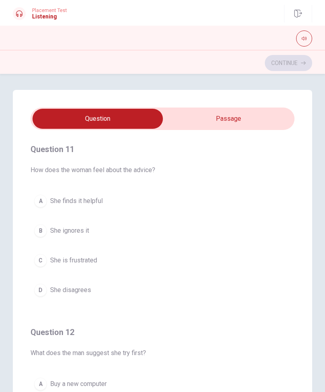
click at [300, 40] on button "button" at bounding box center [304, 38] width 16 height 16
click at [304, 34] on button "button" at bounding box center [304, 38] width 16 height 16
click at [268, 114] on input "checkbox" at bounding box center [98, 119] width 396 height 20
checkbox input "true"
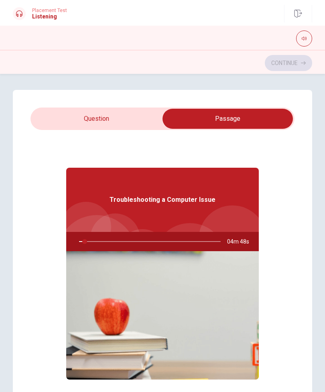
click at [304, 43] on button "button" at bounding box center [304, 38] width 16 height 16
click at [304, 36] on icon "button" at bounding box center [303, 38] width 5 height 5
type input "2"
click at [66, 122] on input "checkbox" at bounding box center [228, 119] width 396 height 20
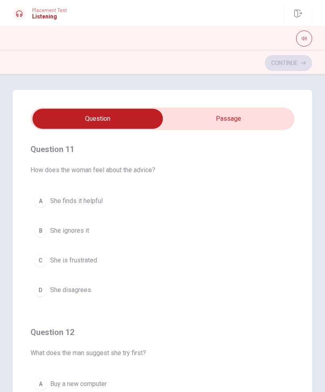
click at [267, 121] on input "checkbox" at bounding box center [98, 119] width 396 height 20
checkbox input "true"
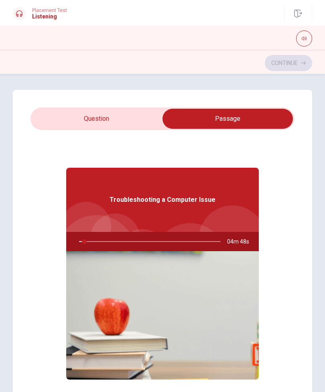
type input "4"
click at [59, 119] on input "checkbox" at bounding box center [228, 119] width 396 height 20
checkbox input "false"
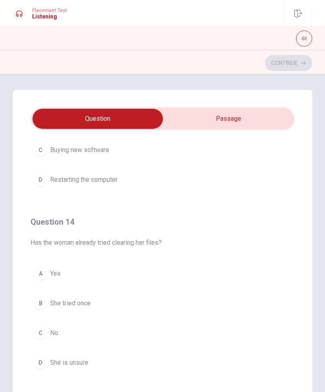
scroll to position [476, 0]
click at [191, 255] on div "Question 14 Has the woman already tried clearing her files? A Yes B She tried o…" at bounding box center [162, 293] width 264 height 183
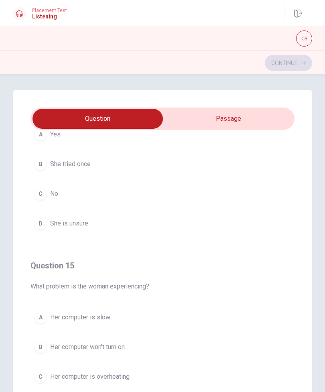
scroll to position [620, 0]
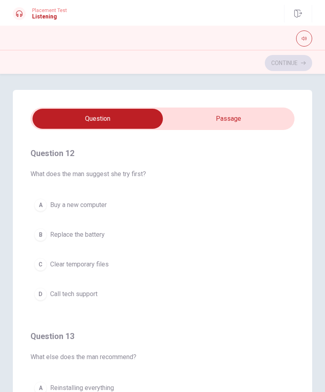
type input "15"
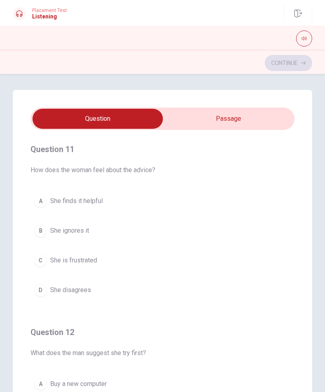
scroll to position [-1, 0]
click at [266, 118] on input "checkbox" at bounding box center [98, 119] width 396 height 20
checkbox input "true"
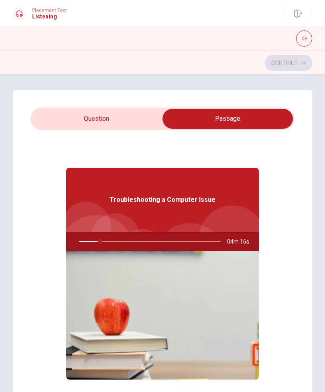
scroll to position [0, 0]
type input "15"
click at [136, 123] on input "checkbox" at bounding box center [228, 119] width 396 height 20
checkbox input "false"
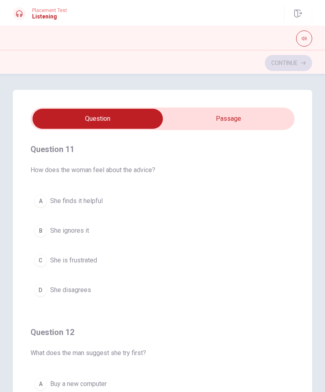
type input "20"
click at [266, 124] on input "checkbox" at bounding box center [98, 119] width 396 height 20
checkbox input "true"
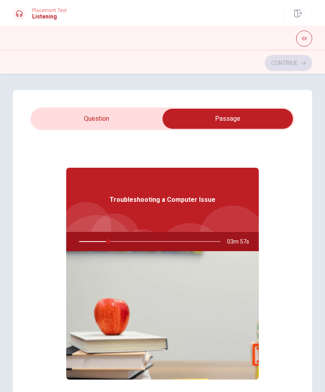
type input "21"
click at [133, 125] on input "checkbox" at bounding box center [228, 119] width 396 height 20
checkbox input "false"
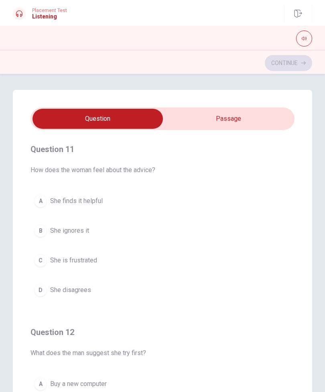
type input "25"
click at [261, 119] on input "checkbox" at bounding box center [98, 119] width 396 height 20
checkbox input "true"
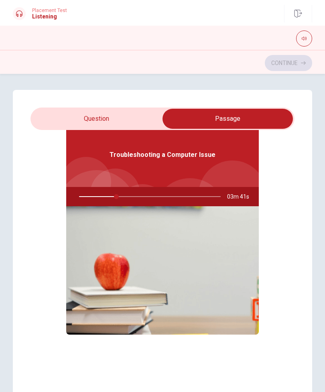
scroll to position [45, 0]
click at [302, 43] on button "button" at bounding box center [304, 38] width 16 height 16
click at [303, 40] on icon "button" at bounding box center [303, 38] width 5 height 5
type input "27"
click at [137, 120] on input "checkbox" at bounding box center [228, 119] width 396 height 20
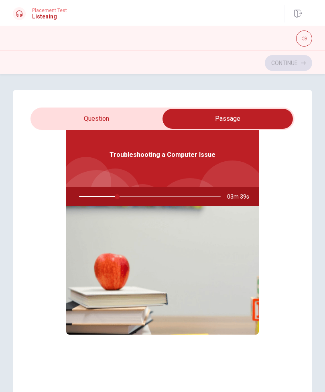
checkbox input "false"
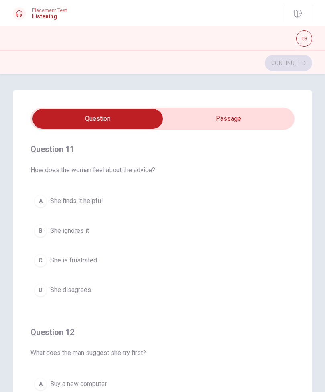
scroll to position [0, 0]
type input "49"
click at [272, 119] on input "checkbox" at bounding box center [98, 119] width 396 height 20
checkbox input "true"
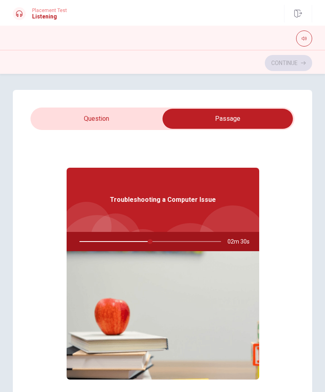
type input "50"
click at [140, 123] on input "checkbox" at bounding box center [228, 119] width 396 height 20
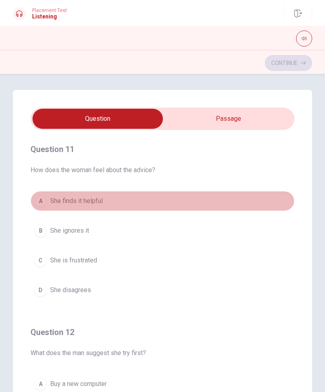
click at [36, 197] on div "A" at bounding box center [40, 200] width 13 height 13
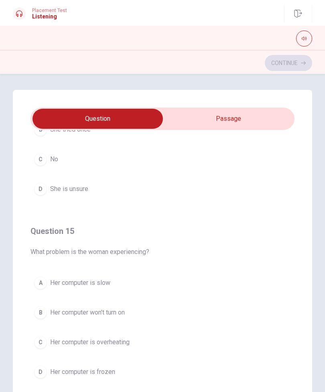
scroll to position [649, 0]
click at [202, 123] on input "checkbox" at bounding box center [98, 119] width 396 height 20
checkbox input "true"
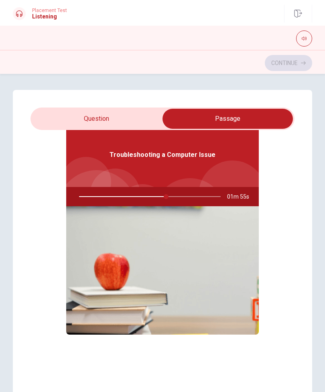
type input "62"
click at [72, 115] on input "checkbox" at bounding box center [228, 119] width 396 height 20
checkbox input "false"
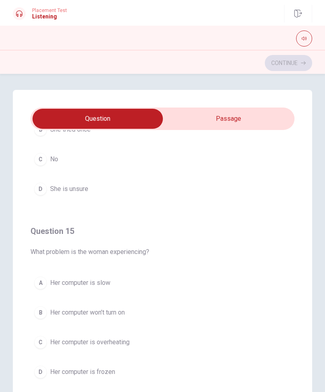
scroll to position [649, 0]
type input "73"
click at [278, 115] on input "checkbox" at bounding box center [98, 119] width 396 height 20
checkbox input "true"
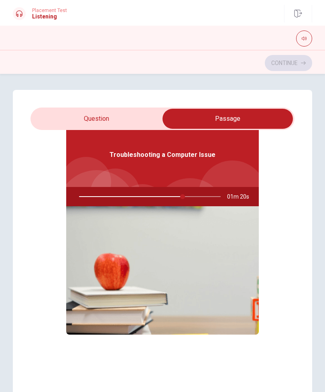
type input "73"
click at [128, 117] on input "checkbox" at bounding box center [228, 119] width 396 height 20
checkbox input "false"
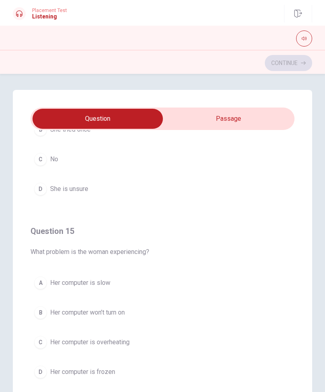
scroll to position [649, 0]
click at [45, 310] on div "B" at bounding box center [40, 312] width 13 height 13
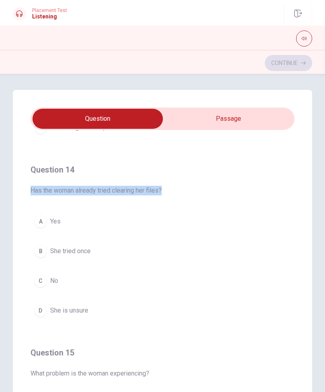
scroll to position [509, 0]
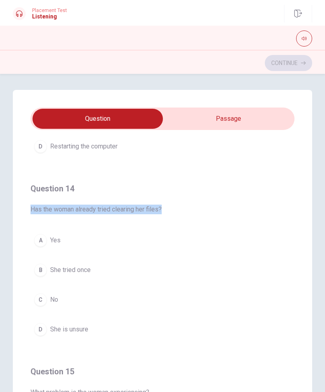
click at [75, 264] on button "B She tried once" at bounding box center [162, 270] width 264 height 20
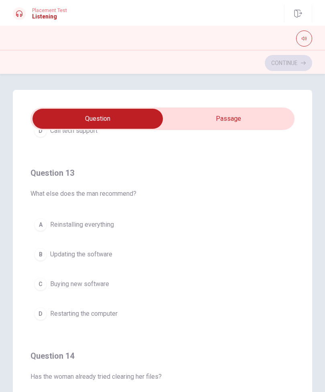
scroll to position [342, 0]
click at [115, 310] on button "D Restarting the computer" at bounding box center [162, 313] width 264 height 20
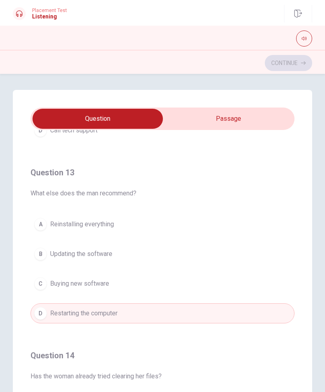
click at [153, 258] on button "B Updating the software" at bounding box center [162, 254] width 264 height 20
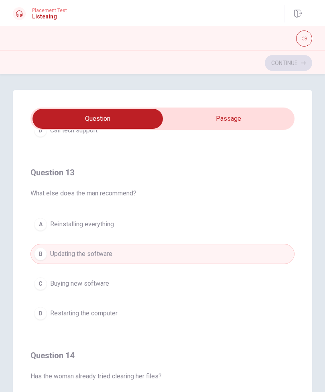
click at [136, 288] on button "C Buying new software" at bounding box center [162, 283] width 264 height 20
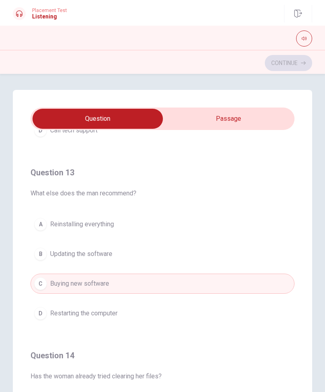
click at [151, 262] on button "B Updating the software" at bounding box center [162, 254] width 264 height 20
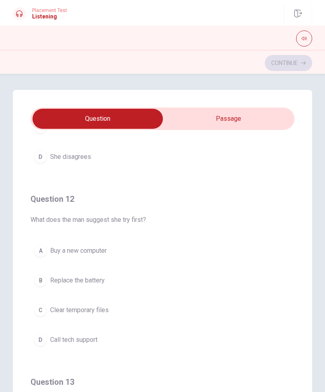
scroll to position [134, 0]
click at [137, 310] on button "C Clear temporary files" at bounding box center [162, 309] width 264 height 20
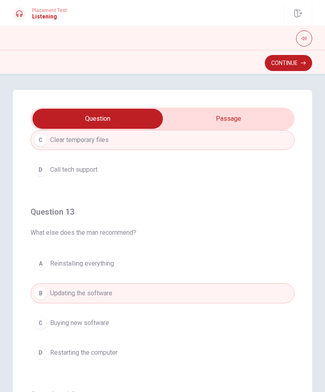
scroll to position [304, 0]
click at [143, 310] on button "C Buying new software" at bounding box center [162, 322] width 264 height 20
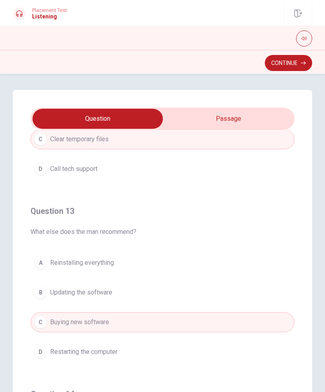
click at [137, 310] on button "D Restarting the computer" at bounding box center [162, 352] width 264 height 20
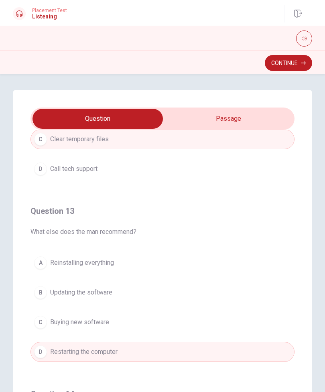
scroll to position [326, 0]
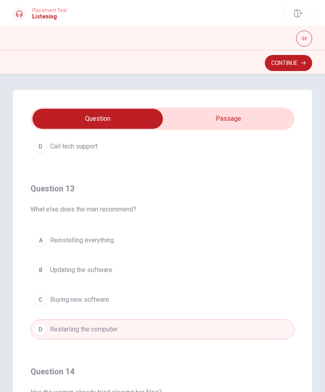
click at [139, 309] on button "C Buying new software" at bounding box center [162, 299] width 264 height 20
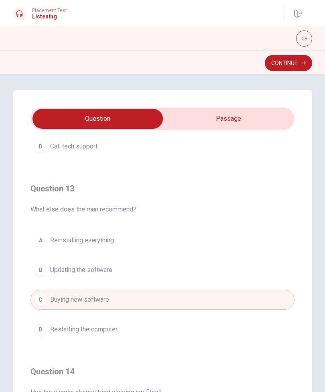
click at [152, 277] on button "B Updating the software" at bounding box center [162, 270] width 264 height 20
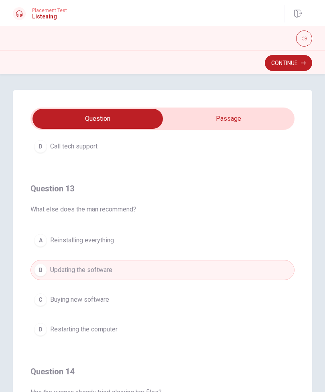
click at [144, 307] on button "C Buying new software" at bounding box center [162, 299] width 264 height 20
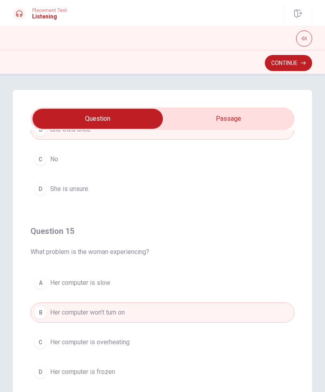
scroll to position [649, 0]
type input "99"
click at [266, 115] on input "checkbox" at bounding box center [98, 119] width 396 height 20
checkbox input "true"
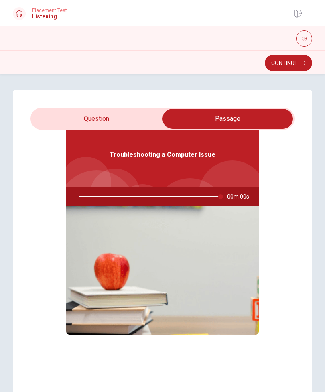
type input "100"
click at [142, 125] on input "checkbox" at bounding box center [228, 119] width 396 height 20
checkbox input "false"
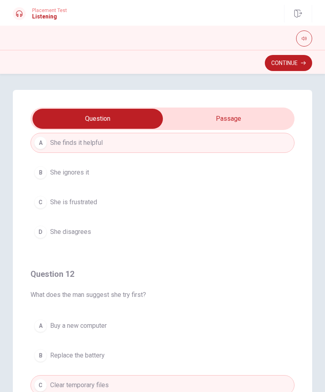
type input "100"
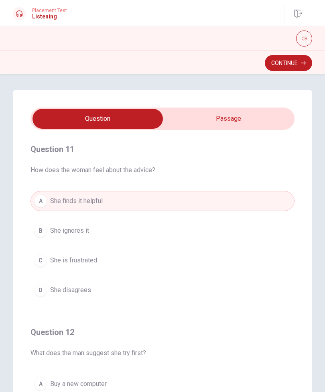
scroll to position [0, 0]
click at [272, 119] on input "checkbox" at bounding box center [98, 119] width 396 height 20
checkbox input "true"
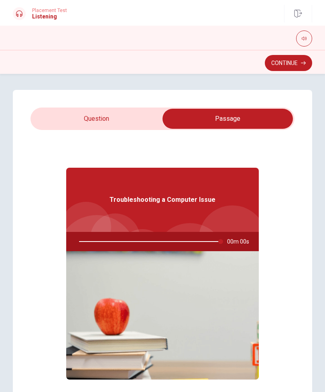
type input "100"
click at [54, 121] on input "checkbox" at bounding box center [228, 119] width 396 height 20
checkbox input "false"
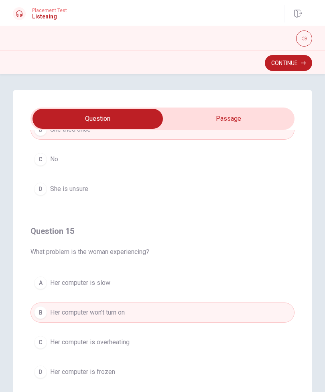
type input "100"
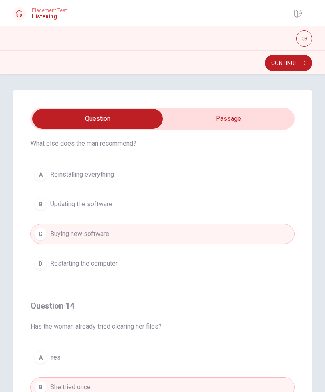
click at [260, 118] on input "checkbox" at bounding box center [98, 119] width 396 height 20
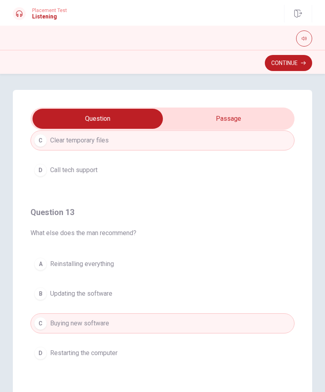
checkbox input "true"
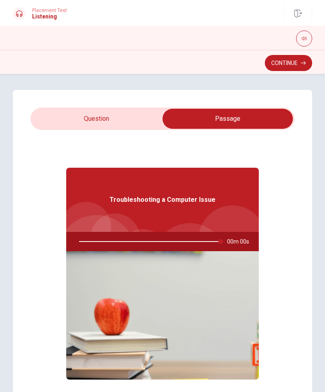
scroll to position [0, 0]
click at [299, 62] on button "Continue" at bounding box center [288, 63] width 47 height 16
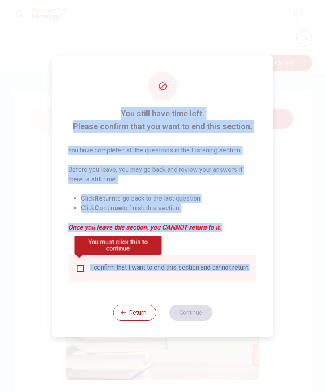
type input "100"
click at [140, 310] on button "Return" at bounding box center [134, 312] width 43 height 16
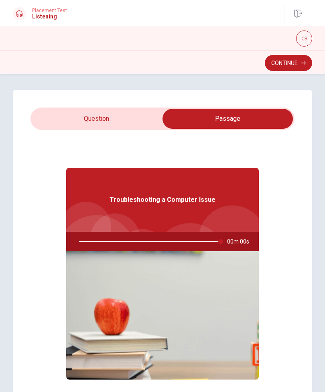
click at [127, 117] on input "checkbox" at bounding box center [228, 119] width 396 height 20
checkbox input "false"
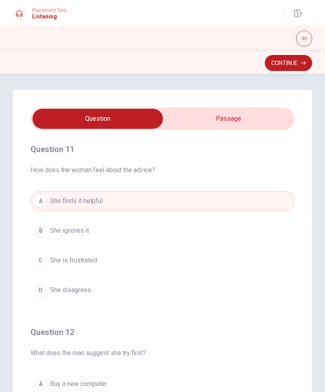
click at [300, 67] on button "Continue" at bounding box center [288, 63] width 47 height 16
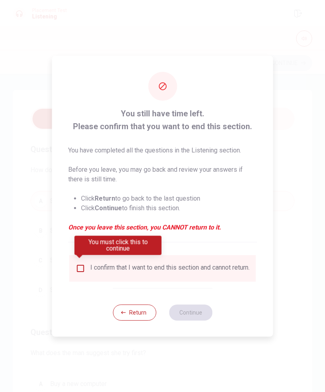
click at [123, 265] on div "I confirm that I want to end this section and cannot return." at bounding box center [169, 268] width 159 height 10
click at [80, 263] on input "You must click this to continue" at bounding box center [81, 268] width 10 height 10
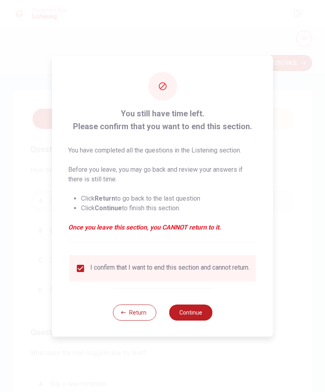
click at [197, 310] on button "Continue" at bounding box center [190, 312] width 43 height 16
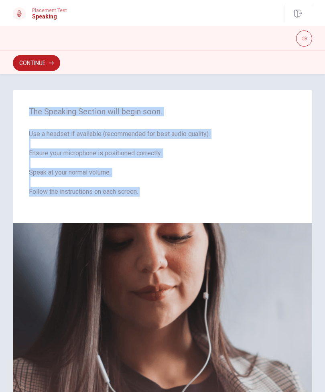
click at [26, 57] on button "Continue" at bounding box center [36, 63] width 47 height 16
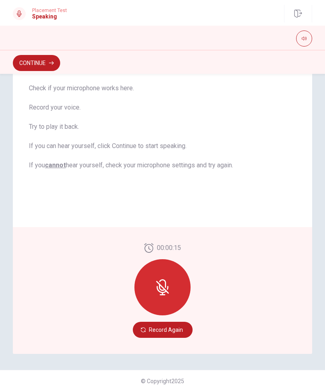
scroll to position [86, 0]
click at [163, 291] on icon at bounding box center [161, 289] width 10 height 7
click at [169, 282] on icon at bounding box center [162, 287] width 16 height 16
click at [178, 281] on div at bounding box center [162, 287] width 56 height 56
click at [183, 310] on button "Record Again" at bounding box center [163, 330] width 60 height 16
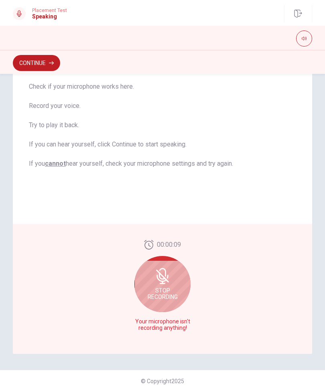
click at [171, 299] on span "Stop Recording" at bounding box center [163, 293] width 30 height 13
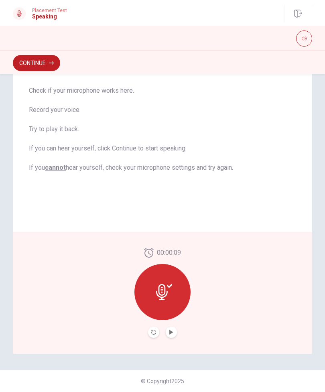
click at [174, 310] on button "Play Audio" at bounding box center [171, 331] width 11 height 11
click at [156, 310] on icon "Record Again" at bounding box center [153, 332] width 5 height 5
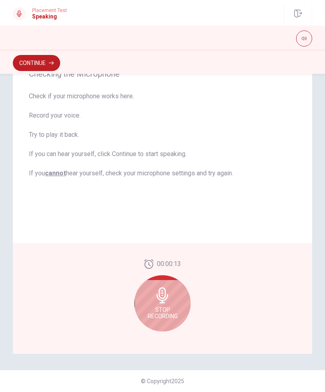
click at [174, 299] on div "Stop Recording" at bounding box center [162, 303] width 56 height 56
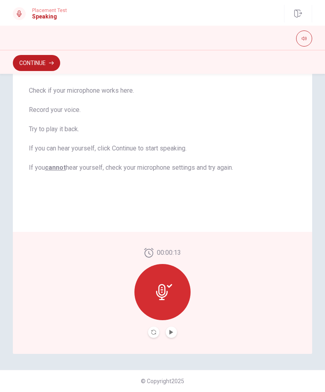
click at [174, 310] on button "Play Audio" at bounding box center [171, 331] width 11 height 11
click at [157, 310] on button "Record Again" at bounding box center [153, 331] width 11 height 11
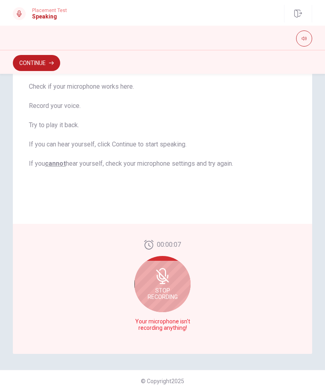
click at [166, 281] on icon at bounding box center [161, 278] width 10 height 7
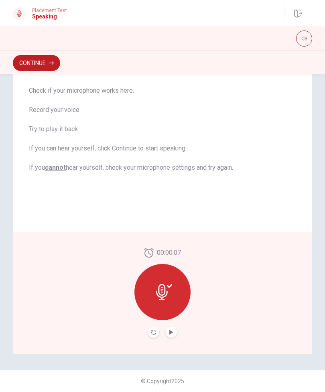
click at [175, 310] on button "Play Audio" at bounding box center [171, 331] width 11 height 11
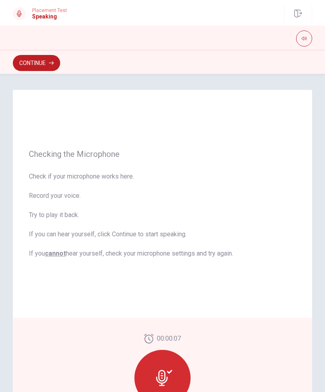
scroll to position [0, 0]
click at [272, 310] on div "Checking the Microphone Check if your microphone works here. Record your voice.…" at bounding box center [162, 204] width 299 height 228
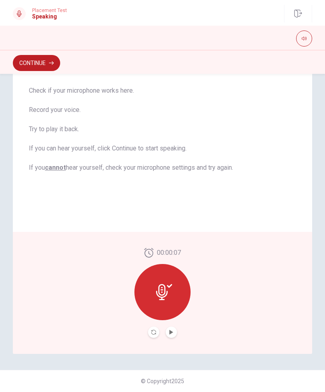
scroll to position [86, 0]
click at [171, 291] on icon at bounding box center [164, 292] width 16 height 16
click at [152, 310] on button "Record Again" at bounding box center [153, 331] width 11 height 11
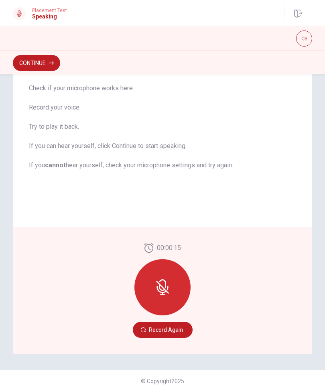
click at [224, 225] on div "Checking the Microphone Check if your microphone works here. Record your voice.…" at bounding box center [162, 115] width 299 height 223
click at [182, 310] on button "Record Again" at bounding box center [163, 330] width 60 height 16
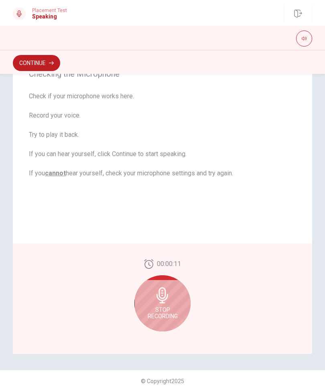
click at [215, 310] on div "00:00:11 Stop Recording" at bounding box center [162, 298] width 299 height 111
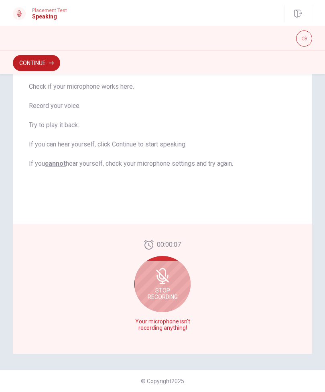
click at [212, 304] on div "00:00:07 Stop Recording Your microphone isn't recording anything!" at bounding box center [162, 289] width 299 height 130
click at [178, 283] on div "Stop Recording" at bounding box center [162, 284] width 56 height 56
